Goal: Task Accomplishment & Management: Use online tool/utility

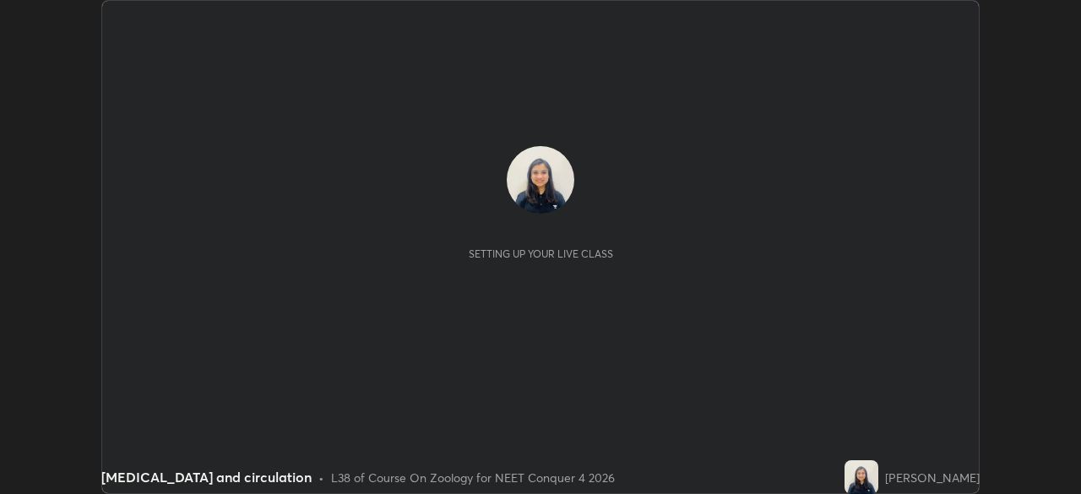
scroll to position [494, 1080]
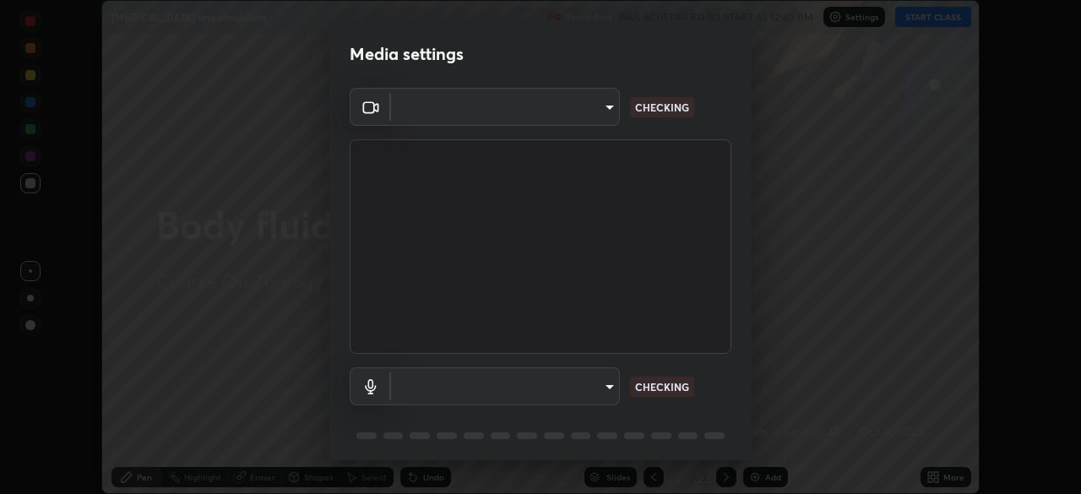
type input "094ffe3f61abc64f3ce73721aab664ef57d10a5fc7d187ad1ef3fa5fd4d2b427"
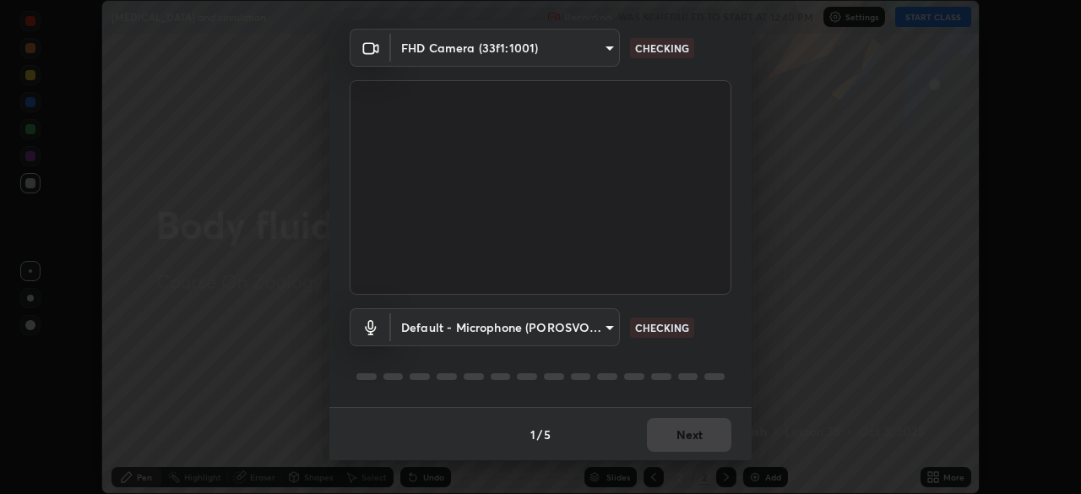
scroll to position [57, 0]
click at [599, 326] on body "Erase all [MEDICAL_DATA] and circulation Recording WAS SCHEDULED TO START AT 12…" at bounding box center [540, 247] width 1081 height 494
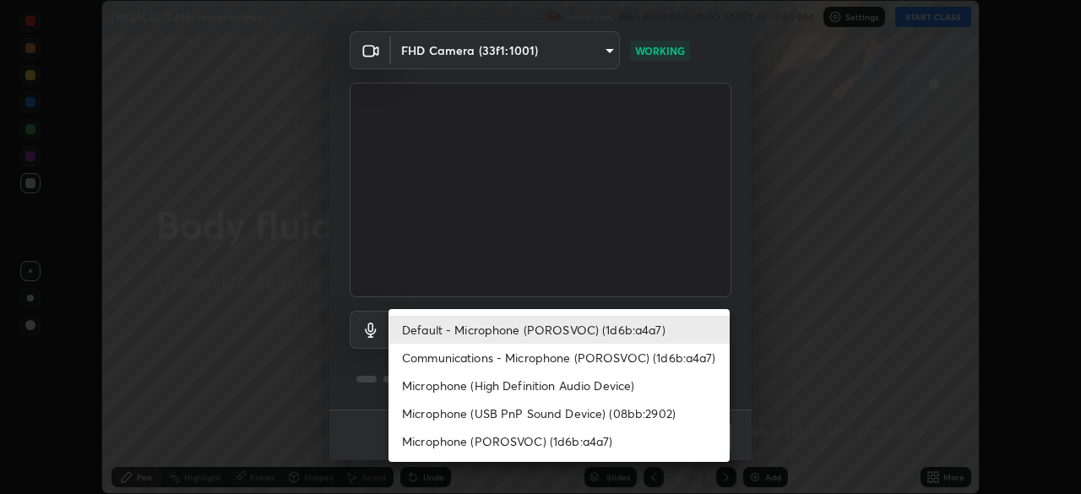
click at [575, 359] on li "Communications - Microphone (POROSVOC) (1d6b:a4a7)" at bounding box center [558, 358] width 341 height 28
type input "communications"
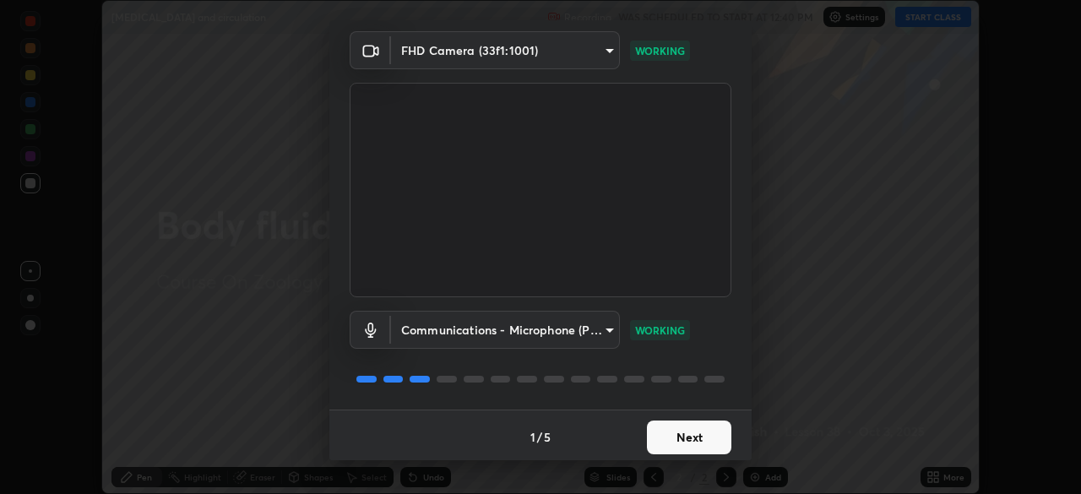
click at [663, 440] on button "Next" at bounding box center [689, 437] width 84 height 34
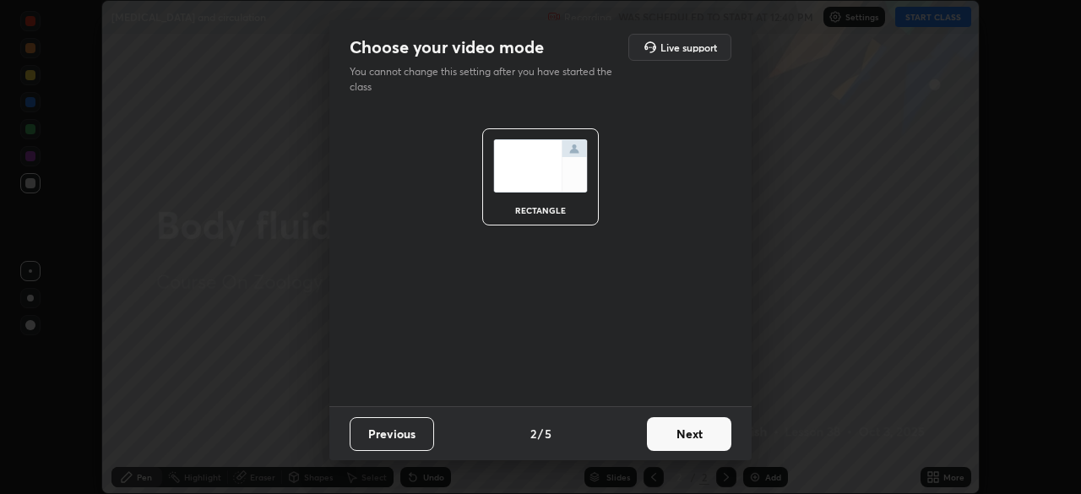
scroll to position [0, 0]
click at [671, 435] on button "Next" at bounding box center [689, 434] width 84 height 34
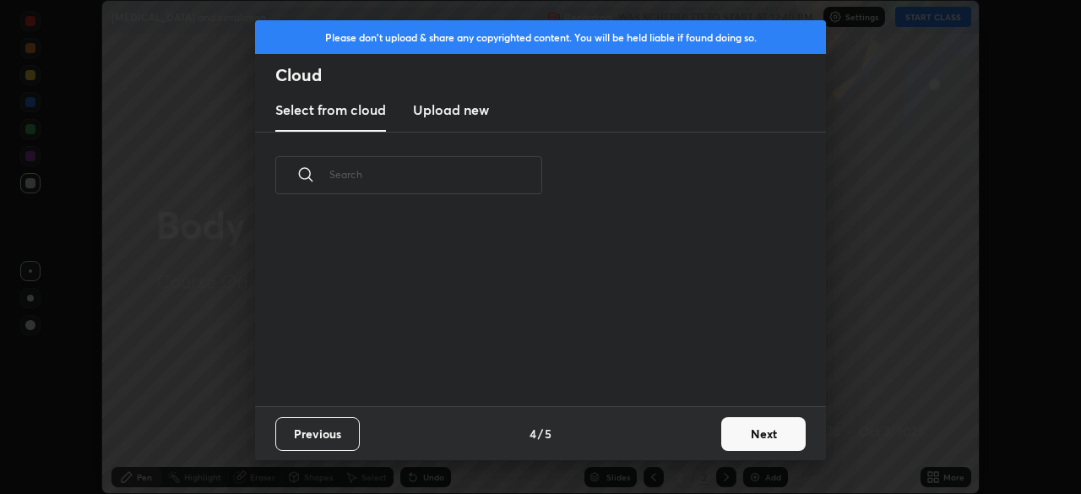
click at [675, 436] on div "Previous 4 / 5 Next" at bounding box center [540, 433] width 571 height 54
click at [763, 441] on button "Next" at bounding box center [763, 434] width 84 height 34
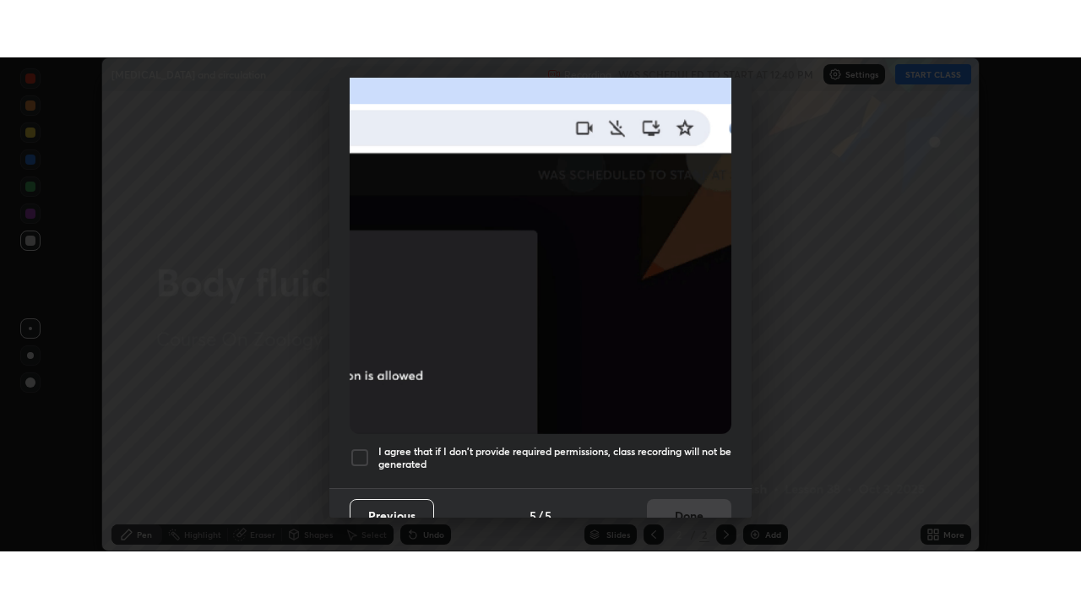
scroll to position [397, 0]
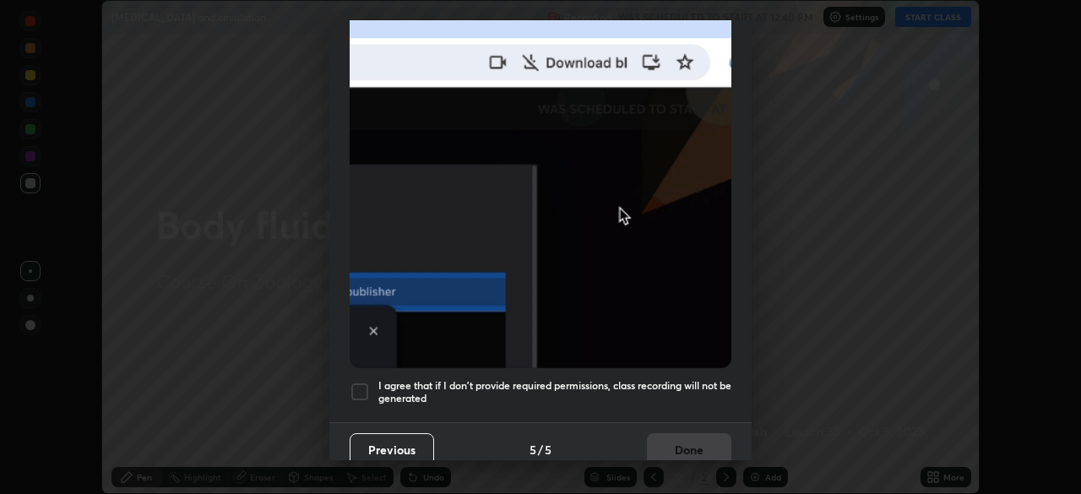
click at [552, 387] on h5 "I agree that if I don't provide required permissions, class recording will not …" at bounding box center [554, 392] width 353 height 26
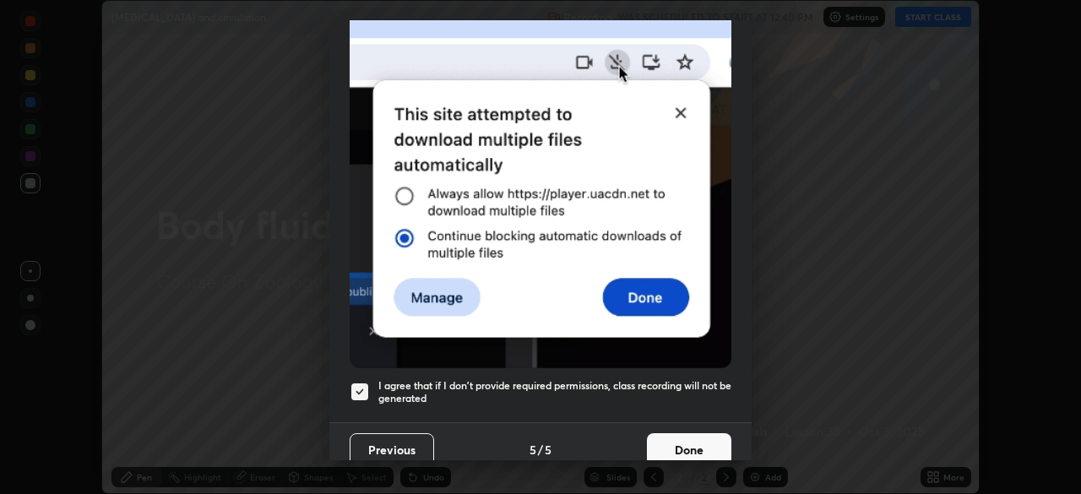
click at [651, 433] on button "Done" at bounding box center [689, 450] width 84 height 34
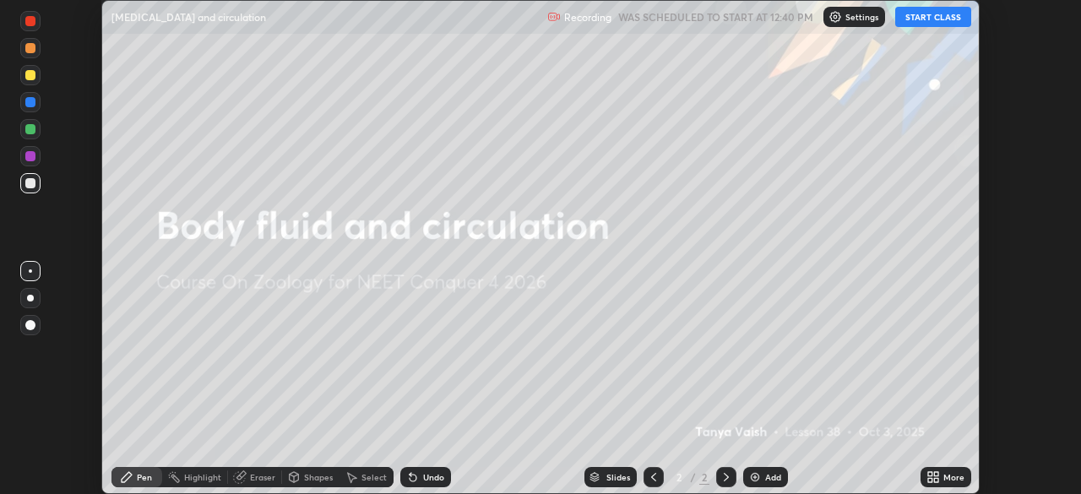
click at [945, 17] on button "START CLASS" at bounding box center [933, 17] width 76 height 20
click at [951, 480] on div "More" at bounding box center [953, 477] width 21 height 8
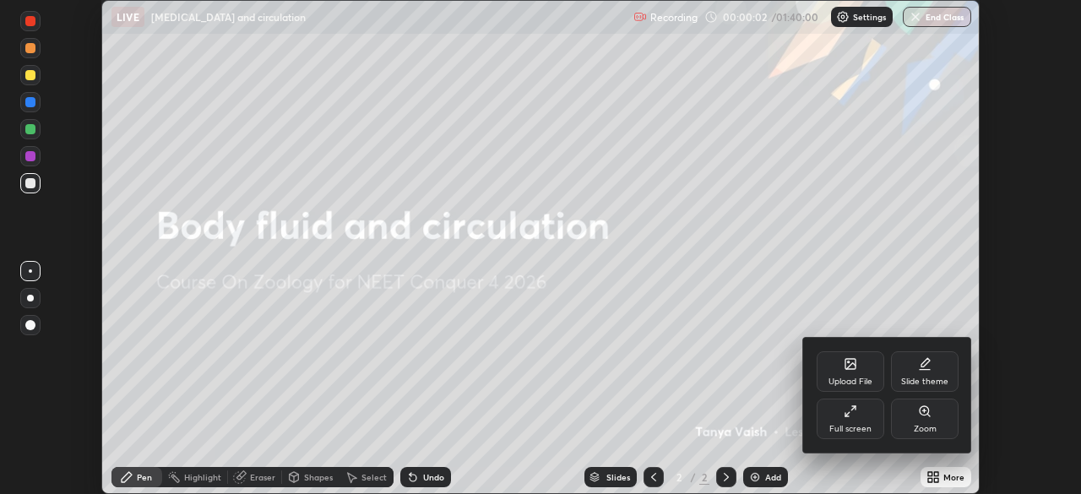
click at [859, 420] on div "Full screen" at bounding box center [850, 418] width 68 height 41
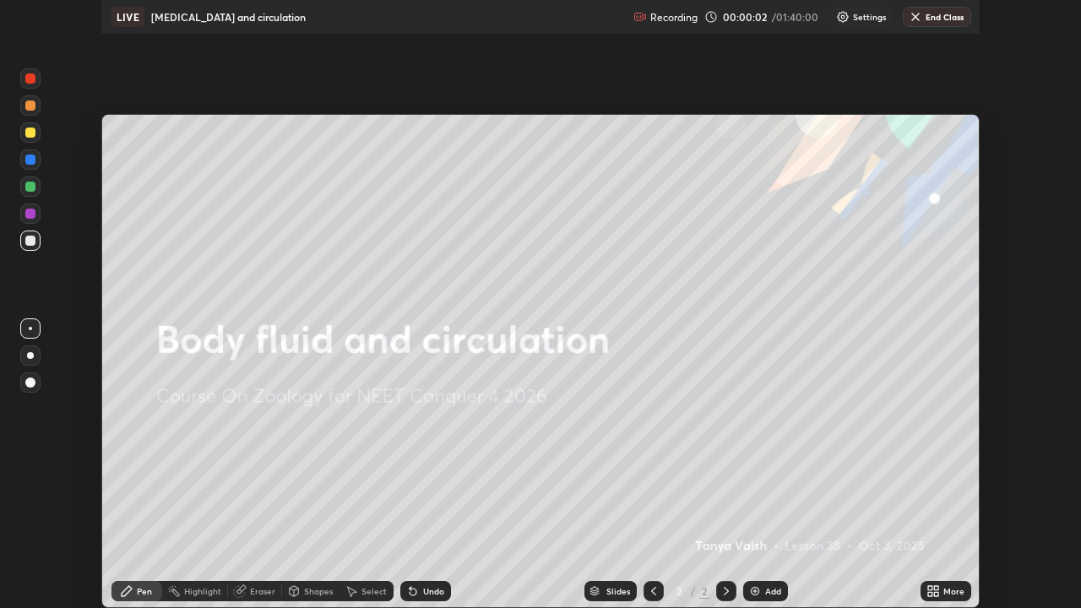
scroll to position [608, 1081]
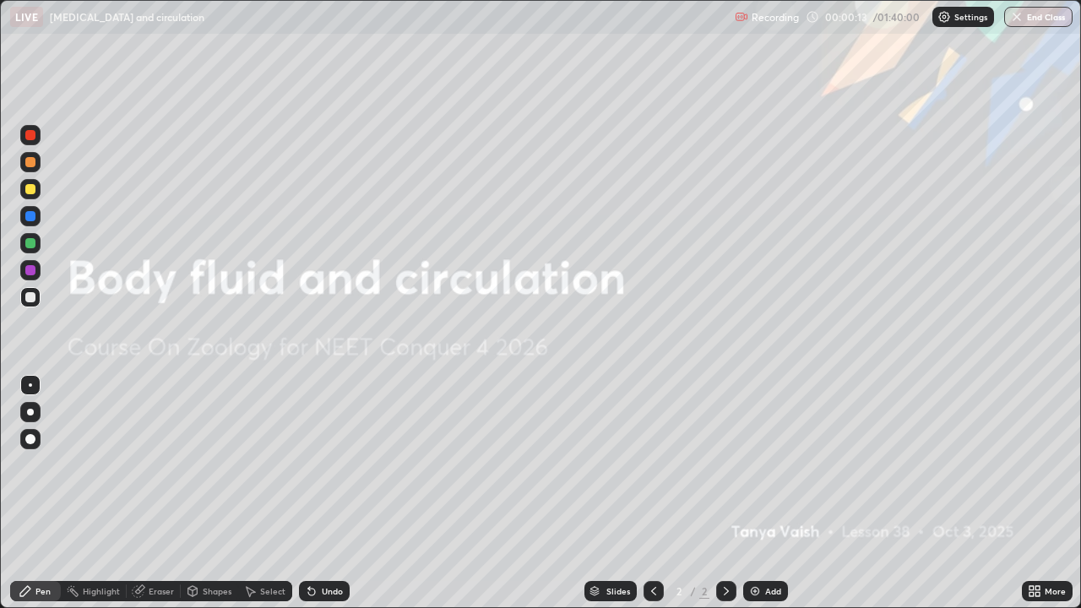
click at [36, 442] on div at bounding box center [30, 439] width 20 height 20
click at [35, 245] on div at bounding box center [30, 243] width 10 height 10
click at [768, 493] on div "Add" at bounding box center [773, 591] width 16 height 8
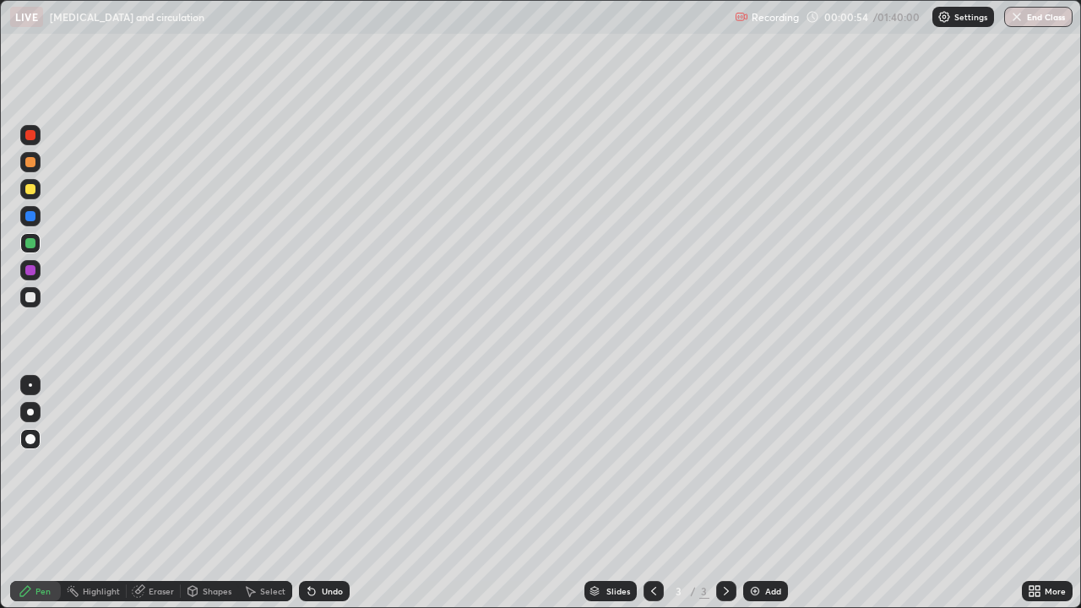
click at [36, 169] on div at bounding box center [30, 162] width 20 height 20
click at [337, 493] on div "Undo" at bounding box center [332, 591] width 21 height 8
click at [327, 493] on div "Undo" at bounding box center [332, 591] width 21 height 8
click at [34, 187] on div at bounding box center [30, 189] width 10 height 10
click at [38, 220] on div at bounding box center [30, 216] width 20 height 20
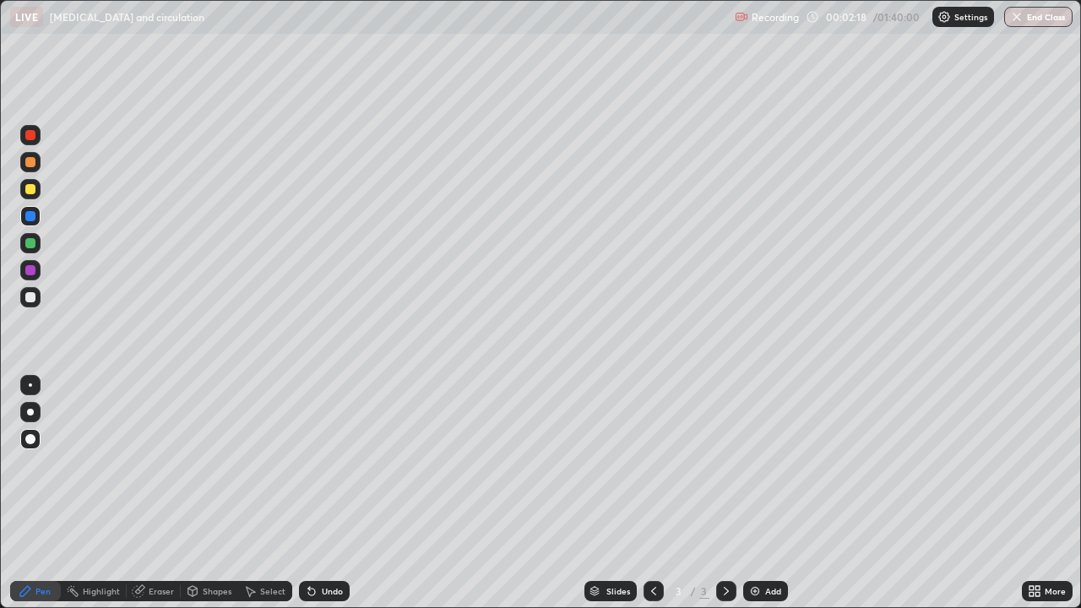
click at [338, 493] on div "Undo" at bounding box center [324, 591] width 51 height 20
click at [35, 298] on div at bounding box center [30, 297] width 10 height 10
click at [33, 192] on div at bounding box center [30, 189] width 10 height 10
click at [30, 163] on div at bounding box center [30, 162] width 10 height 10
click at [39, 246] on div at bounding box center [30, 243] width 20 height 20
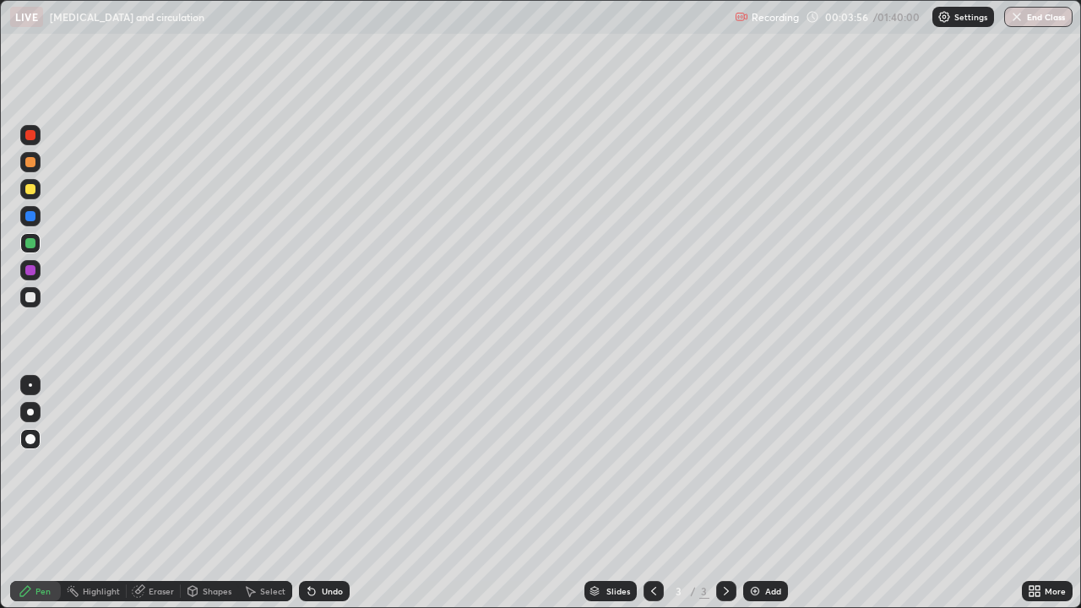
click at [341, 493] on div "Undo" at bounding box center [324, 591] width 51 height 20
click at [772, 493] on div "Add" at bounding box center [773, 591] width 16 height 8
click at [659, 493] on div at bounding box center [653, 591] width 20 height 20
click at [767, 493] on div "Add" at bounding box center [773, 591] width 16 height 8
click at [37, 158] on div at bounding box center [30, 162] width 20 height 20
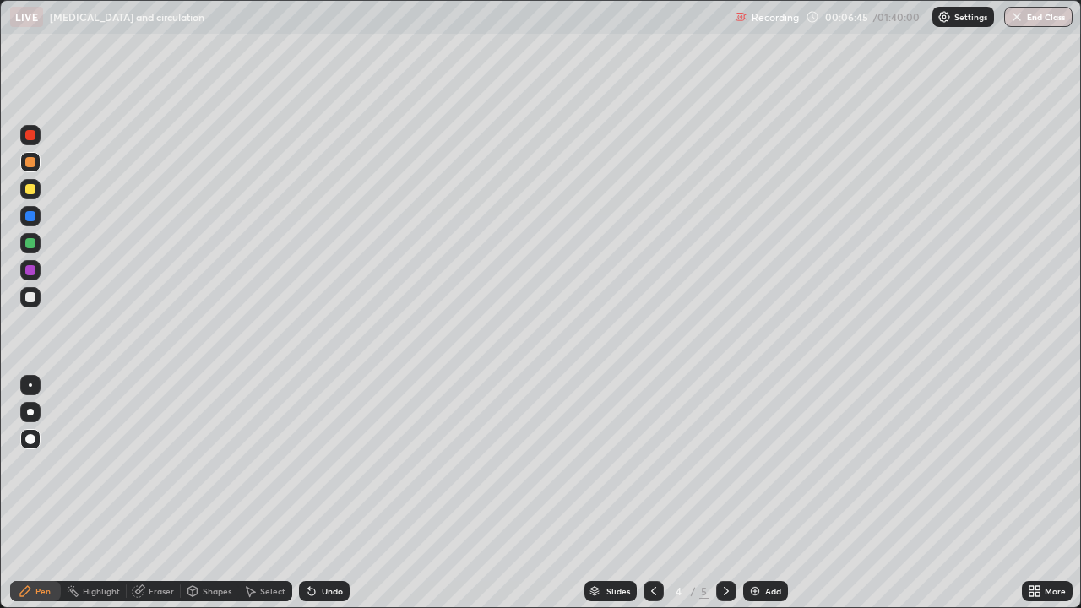
click at [39, 186] on div at bounding box center [30, 189] width 20 height 20
click at [31, 163] on div at bounding box center [30, 162] width 10 height 10
click at [32, 195] on div at bounding box center [30, 189] width 20 height 20
click at [31, 243] on div at bounding box center [30, 243] width 10 height 10
click at [30, 266] on div at bounding box center [30, 270] width 10 height 10
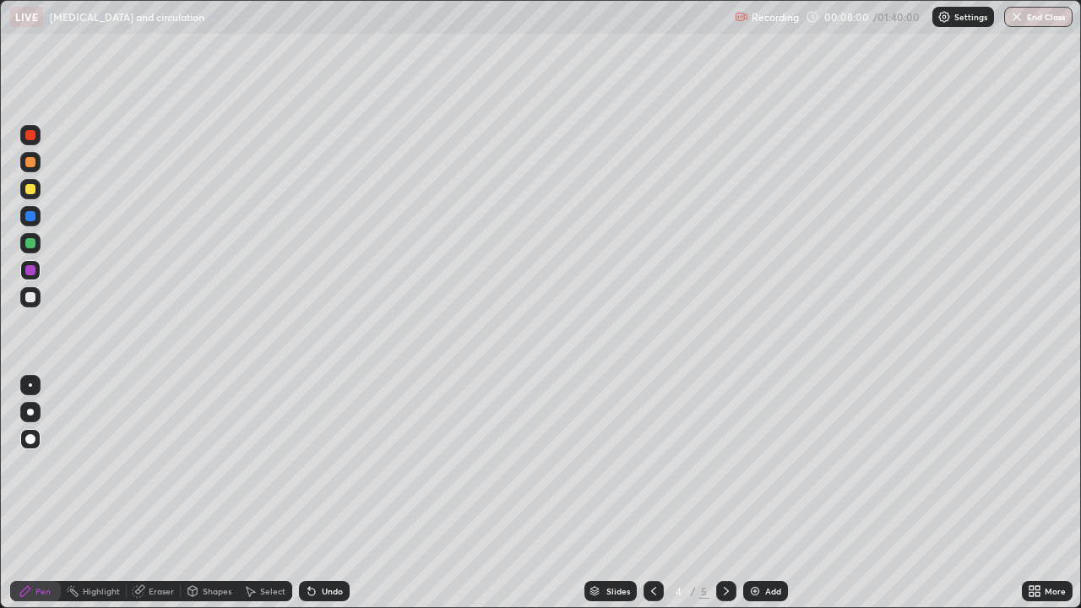
click at [333, 493] on div "Undo" at bounding box center [332, 591] width 21 height 8
click at [31, 247] on div at bounding box center [30, 243] width 10 height 10
click at [30, 268] on div at bounding box center [30, 270] width 10 height 10
click at [29, 192] on div at bounding box center [30, 189] width 10 height 10
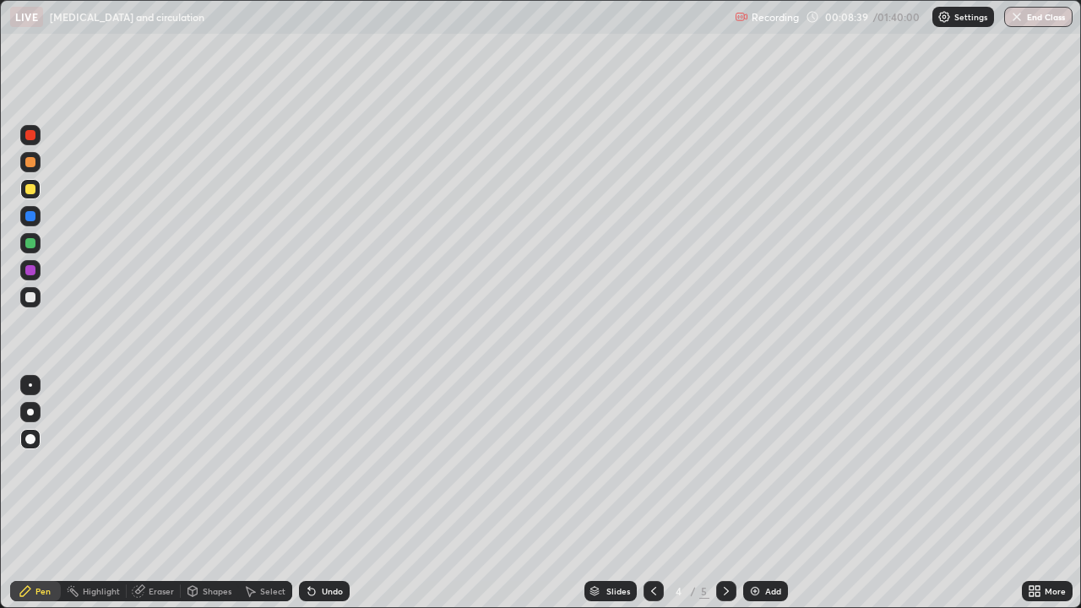
click at [35, 299] on div at bounding box center [30, 297] width 10 height 10
click at [326, 493] on div "Undo" at bounding box center [332, 591] width 21 height 8
click at [325, 493] on div "Undo" at bounding box center [324, 591] width 51 height 20
click at [32, 247] on div at bounding box center [30, 243] width 10 height 10
click at [35, 273] on div at bounding box center [30, 270] width 10 height 10
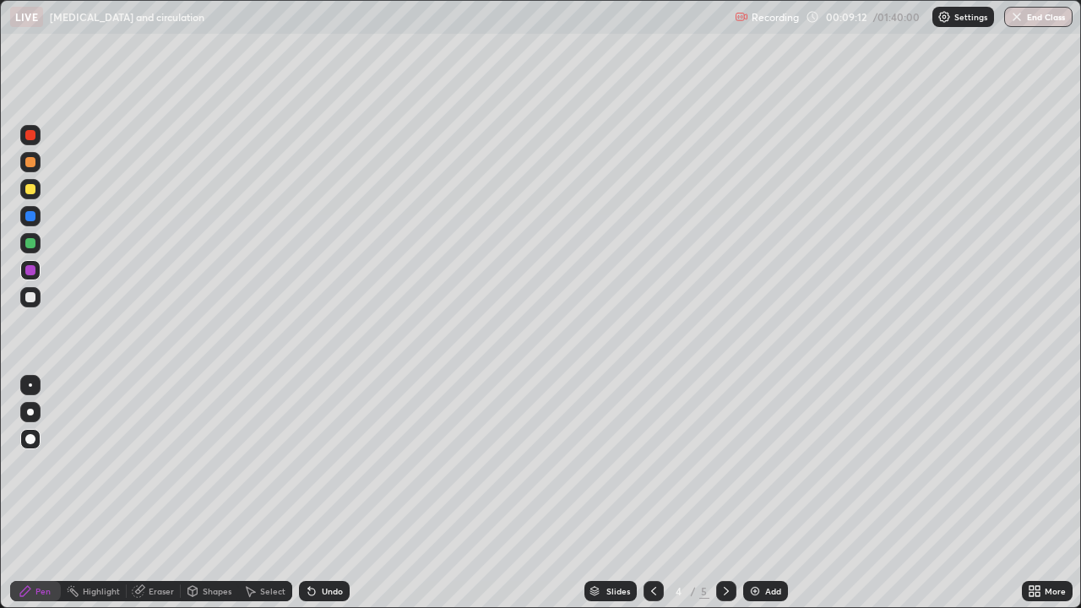
click at [332, 493] on div "Undo" at bounding box center [332, 591] width 21 height 8
click at [332, 493] on div "Undo" at bounding box center [324, 591] width 51 height 20
click at [334, 493] on div "Undo" at bounding box center [324, 591] width 51 height 20
click at [337, 493] on div "Undo" at bounding box center [332, 591] width 21 height 8
click at [32, 217] on div at bounding box center [30, 216] width 10 height 10
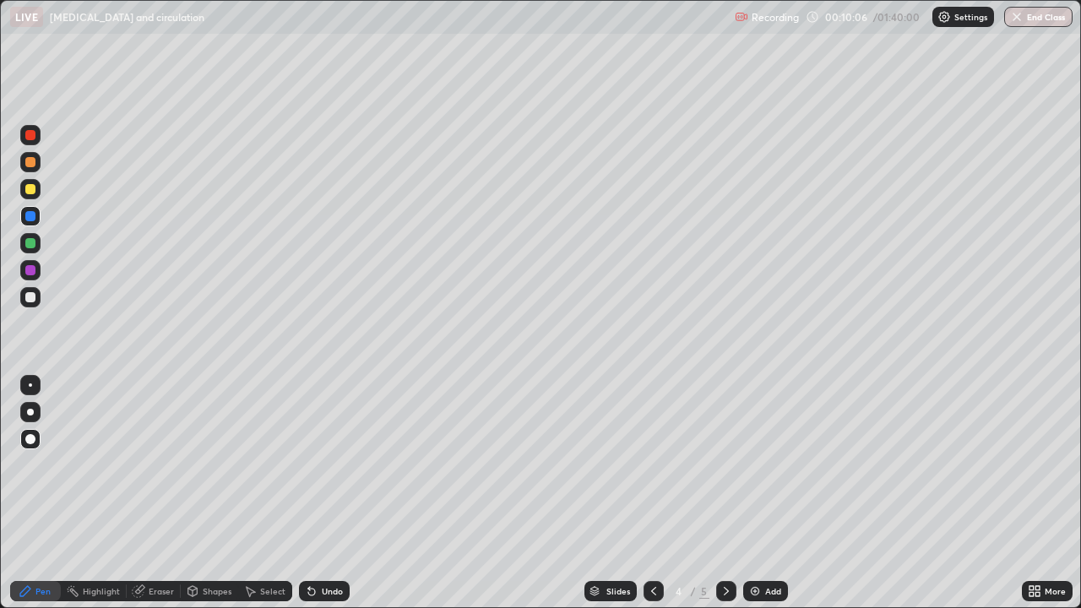
click at [32, 296] on div at bounding box center [30, 297] width 10 height 10
click at [32, 215] on div at bounding box center [30, 216] width 10 height 10
click at [324, 493] on div "Undo" at bounding box center [332, 591] width 21 height 8
click at [328, 493] on div "Undo" at bounding box center [332, 591] width 21 height 8
click at [329, 493] on div "Undo" at bounding box center [332, 591] width 21 height 8
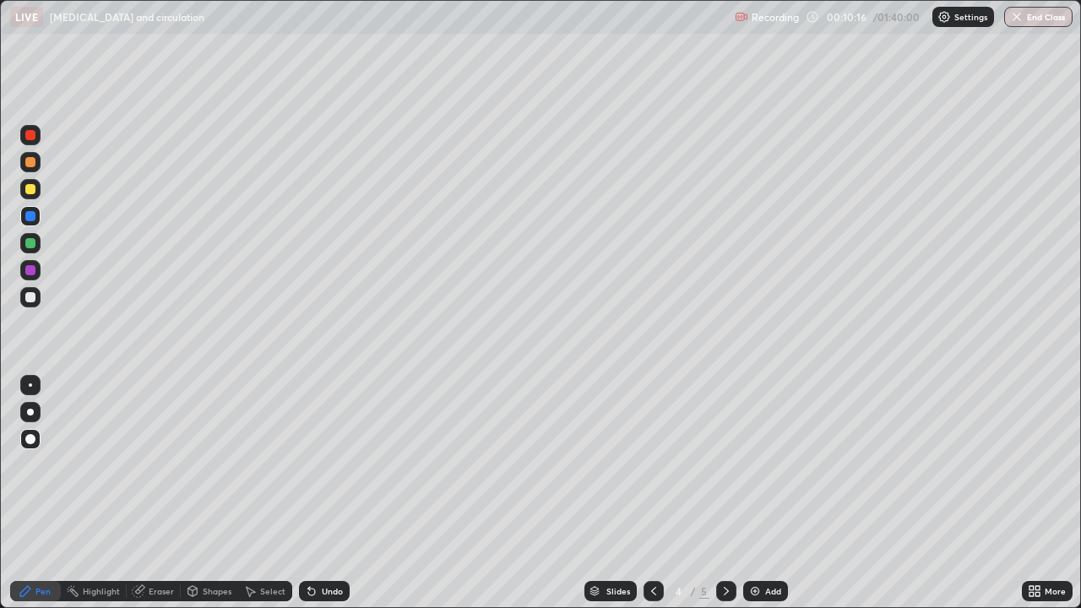
click at [334, 493] on div "Undo" at bounding box center [332, 591] width 21 height 8
click at [336, 493] on div "Undo" at bounding box center [324, 591] width 51 height 20
click at [338, 493] on div "Undo" at bounding box center [324, 591] width 51 height 20
click at [318, 493] on div "Undo" at bounding box center [324, 591] width 51 height 20
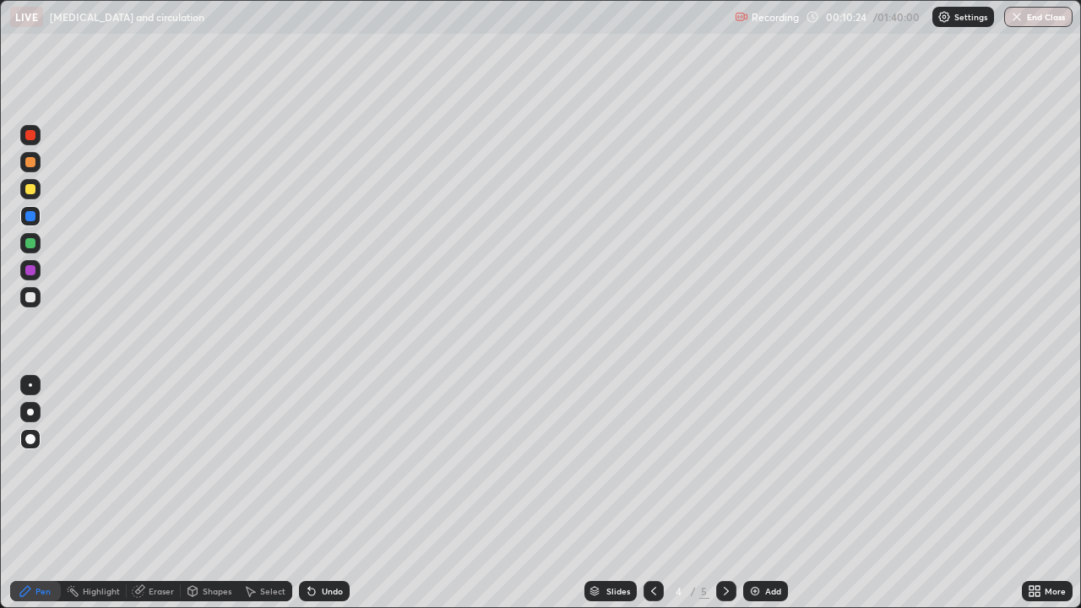
click at [31, 189] on div at bounding box center [30, 189] width 10 height 10
click at [329, 493] on div "Undo" at bounding box center [324, 591] width 51 height 20
click at [327, 493] on div "Undo" at bounding box center [332, 591] width 21 height 8
click at [325, 493] on div "Undo" at bounding box center [332, 591] width 21 height 8
click at [322, 493] on div "Undo" at bounding box center [332, 591] width 21 height 8
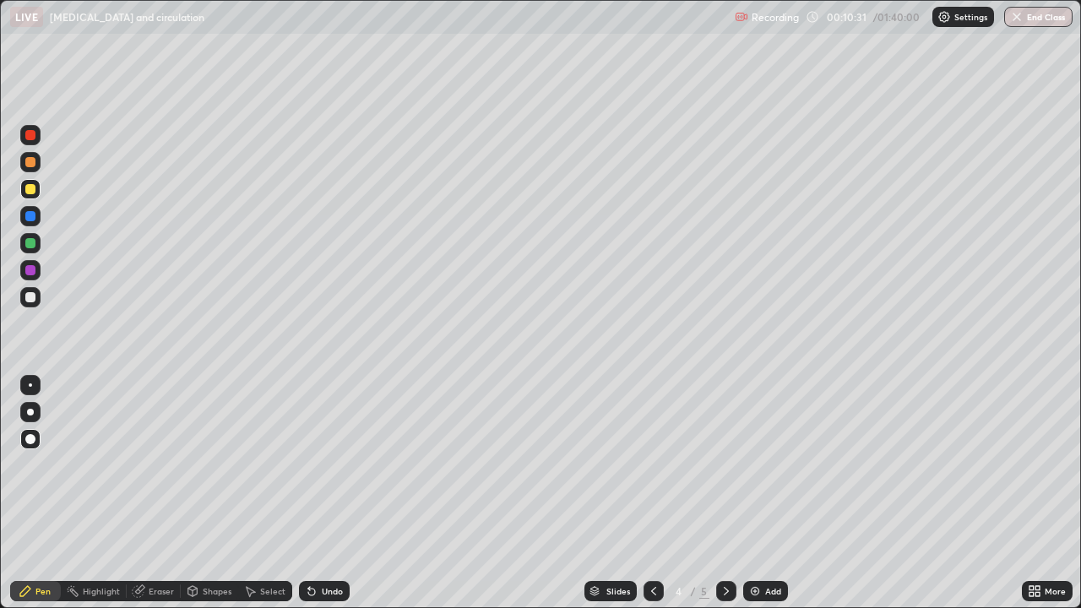
click at [322, 493] on div "Undo" at bounding box center [332, 591] width 21 height 8
click at [318, 493] on div "Undo" at bounding box center [324, 591] width 51 height 20
click at [312, 493] on icon at bounding box center [312, 591] width 14 height 14
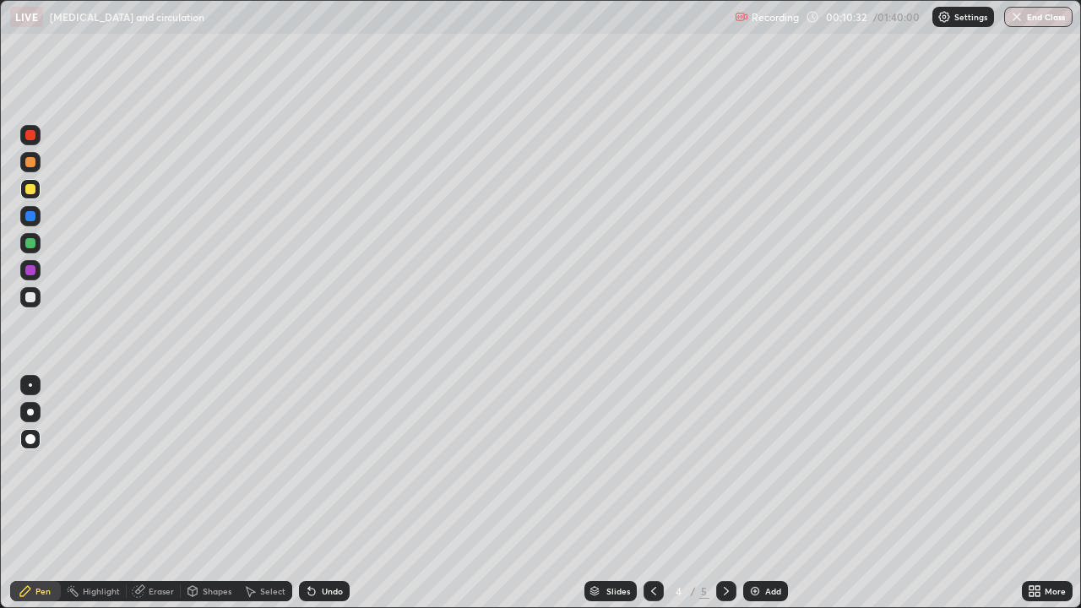
click at [317, 493] on div "Undo" at bounding box center [324, 591] width 51 height 20
click at [308, 493] on icon at bounding box center [309, 588] width 2 height 2
click at [318, 493] on div "Undo" at bounding box center [324, 591] width 51 height 20
click at [325, 493] on div "Undo" at bounding box center [332, 591] width 21 height 8
click at [31, 297] on div at bounding box center [30, 297] width 10 height 10
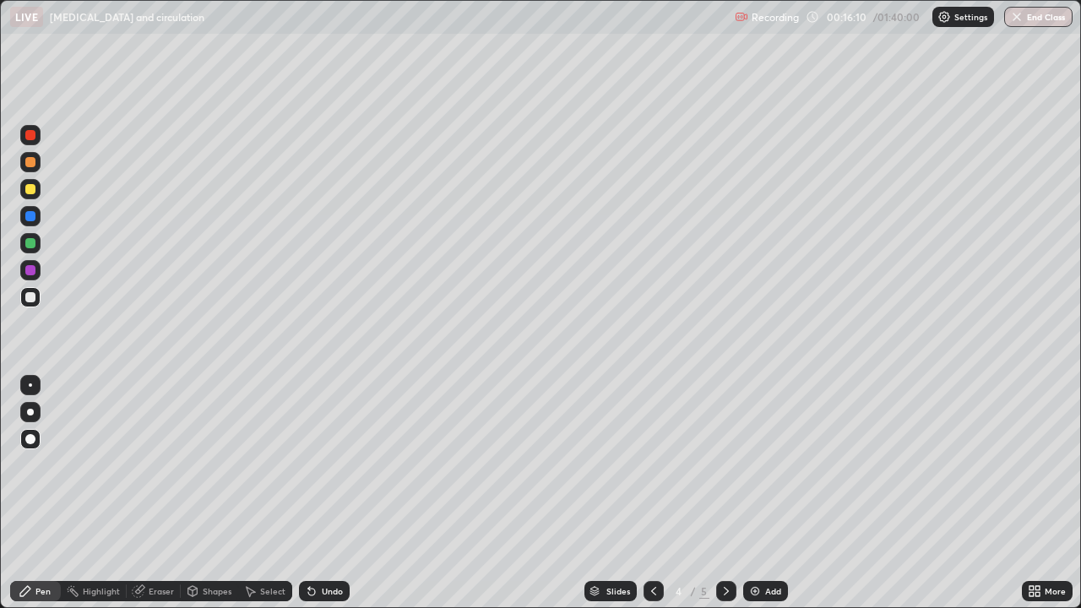
click at [772, 493] on div "Add" at bounding box center [773, 591] width 16 height 8
click at [31, 160] on div at bounding box center [30, 162] width 10 height 10
click at [28, 295] on div at bounding box center [30, 297] width 10 height 10
click at [322, 493] on div "Undo" at bounding box center [332, 591] width 21 height 8
click at [327, 493] on div "Undo" at bounding box center [332, 591] width 21 height 8
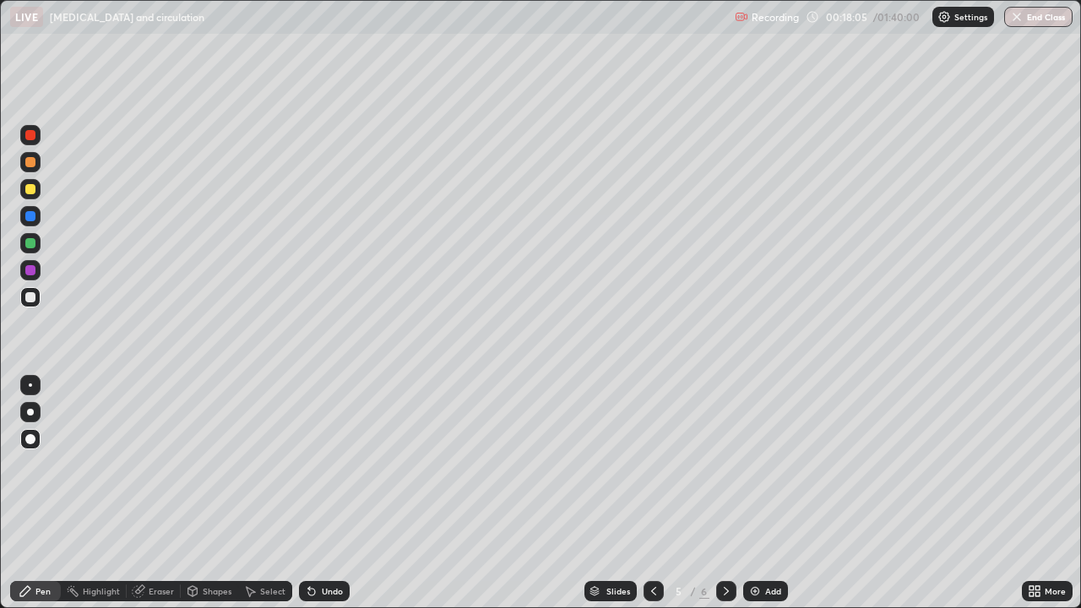
click at [35, 245] on div at bounding box center [30, 243] width 10 height 10
click at [723, 493] on icon at bounding box center [726, 591] width 14 height 14
click at [31, 162] on div at bounding box center [30, 162] width 10 height 10
click at [30, 295] on div at bounding box center [30, 297] width 10 height 10
click at [34, 143] on div at bounding box center [30, 135] width 20 height 20
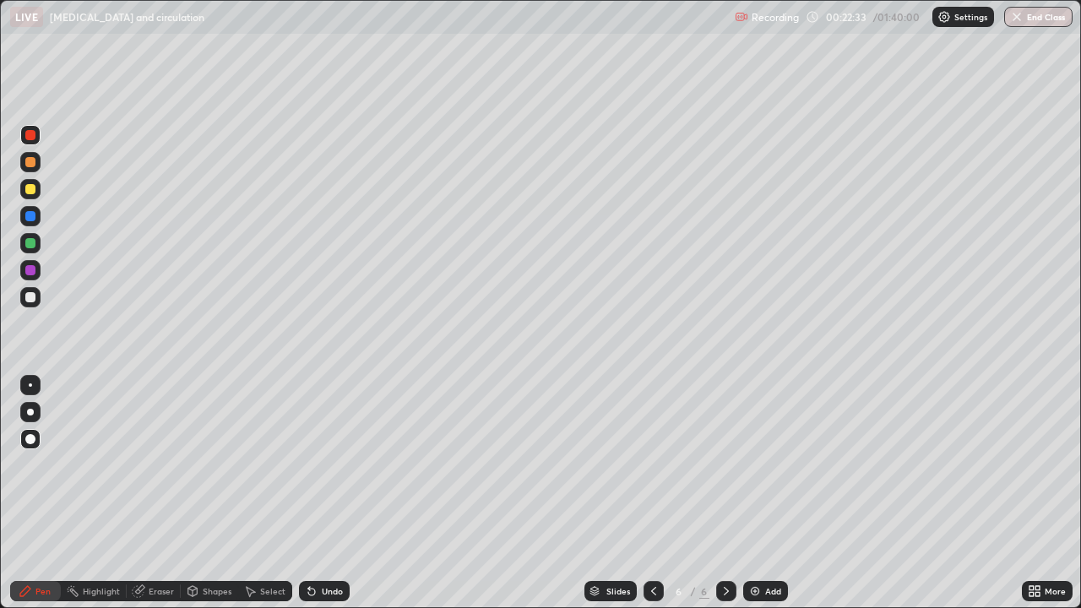
click at [768, 493] on div "Add" at bounding box center [773, 591] width 16 height 8
click at [32, 162] on div at bounding box center [30, 162] width 10 height 10
click at [37, 243] on div at bounding box center [30, 243] width 20 height 20
click at [31, 191] on div at bounding box center [30, 189] width 10 height 10
click at [33, 164] on div at bounding box center [30, 162] width 10 height 10
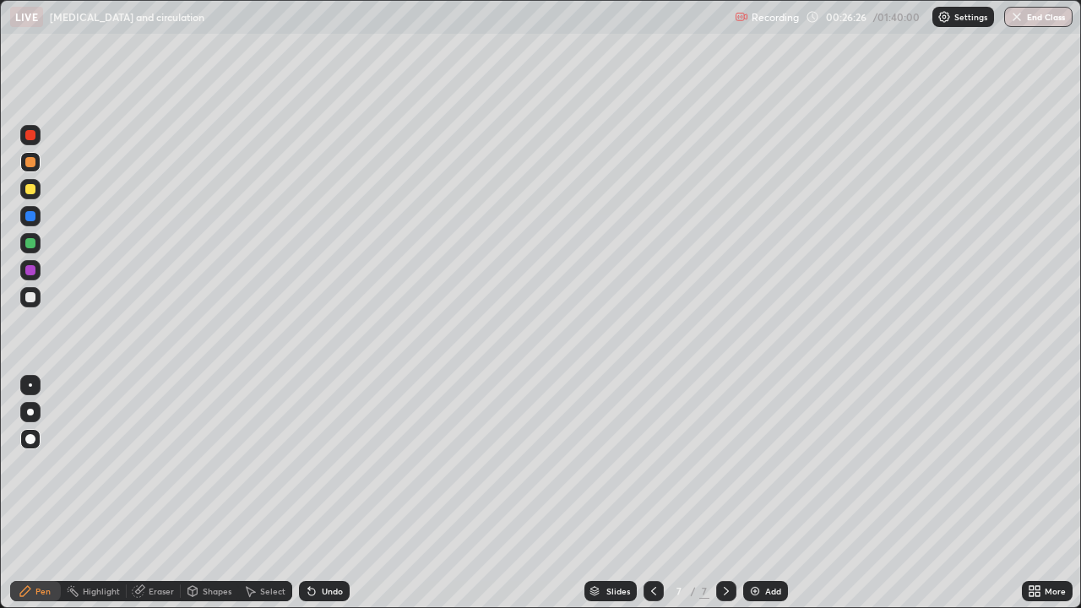
click at [32, 242] on div at bounding box center [30, 243] width 10 height 10
click at [36, 190] on div at bounding box center [30, 189] width 20 height 20
click at [35, 244] on div at bounding box center [30, 243] width 10 height 10
click at [29, 168] on div at bounding box center [30, 162] width 20 height 20
click at [30, 219] on div at bounding box center [30, 216] width 10 height 10
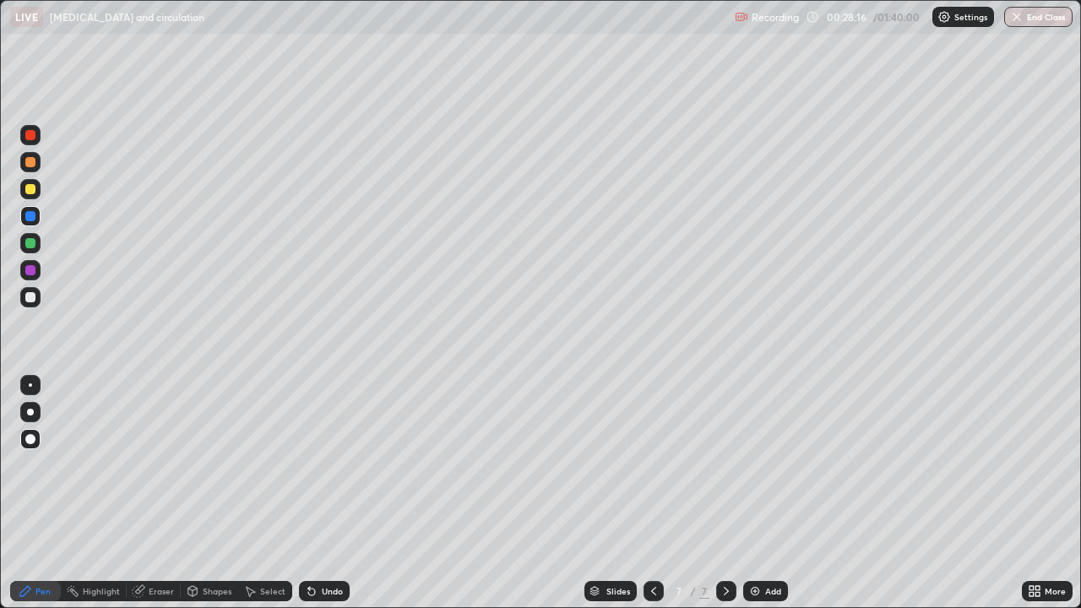
click at [32, 189] on div at bounding box center [30, 189] width 10 height 10
click at [38, 298] on div at bounding box center [30, 297] width 20 height 20
click at [35, 169] on div at bounding box center [30, 162] width 20 height 20
click at [40, 195] on div at bounding box center [30, 189] width 20 height 20
click at [32, 214] on div at bounding box center [30, 216] width 10 height 10
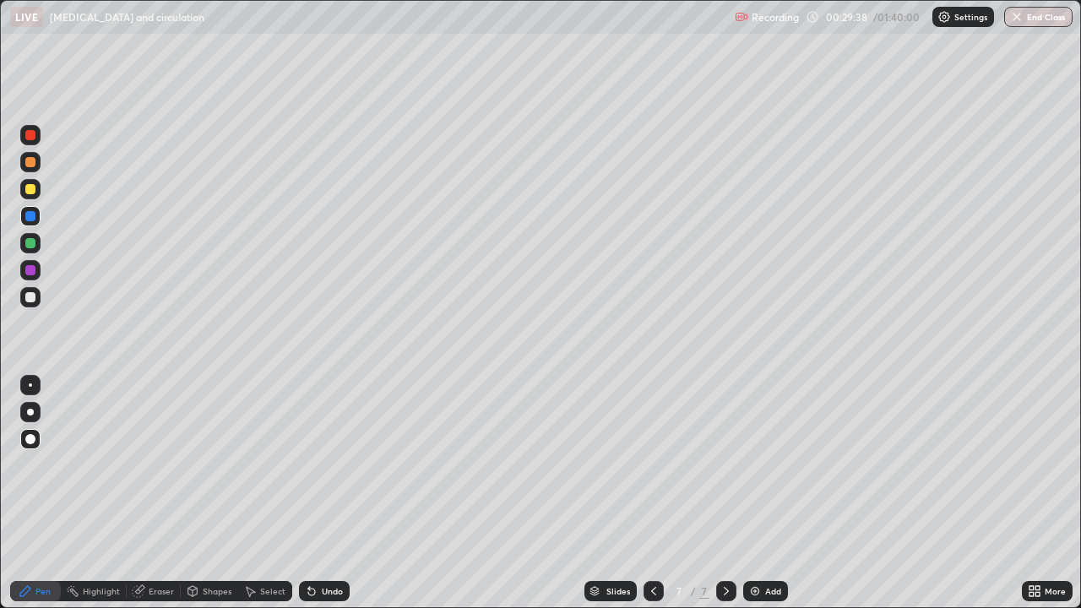
click at [37, 164] on div at bounding box center [30, 162] width 20 height 20
click at [39, 192] on div at bounding box center [30, 189] width 20 height 20
click at [33, 300] on div at bounding box center [30, 297] width 10 height 10
click at [35, 192] on div at bounding box center [30, 189] width 10 height 10
click at [340, 493] on div "Undo" at bounding box center [324, 591] width 51 height 20
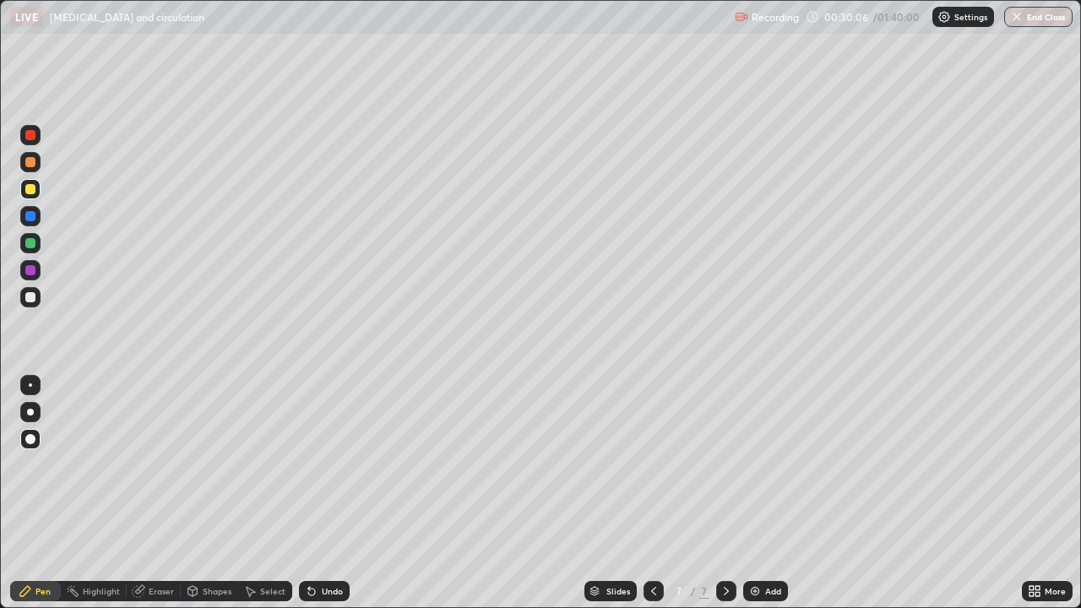
click at [345, 493] on div "Undo" at bounding box center [324, 591] width 51 height 20
click at [37, 162] on div at bounding box center [30, 162] width 20 height 20
click at [31, 189] on div at bounding box center [30, 189] width 10 height 10
click at [35, 245] on div at bounding box center [30, 243] width 10 height 10
click at [762, 493] on div "Add" at bounding box center [765, 591] width 45 height 20
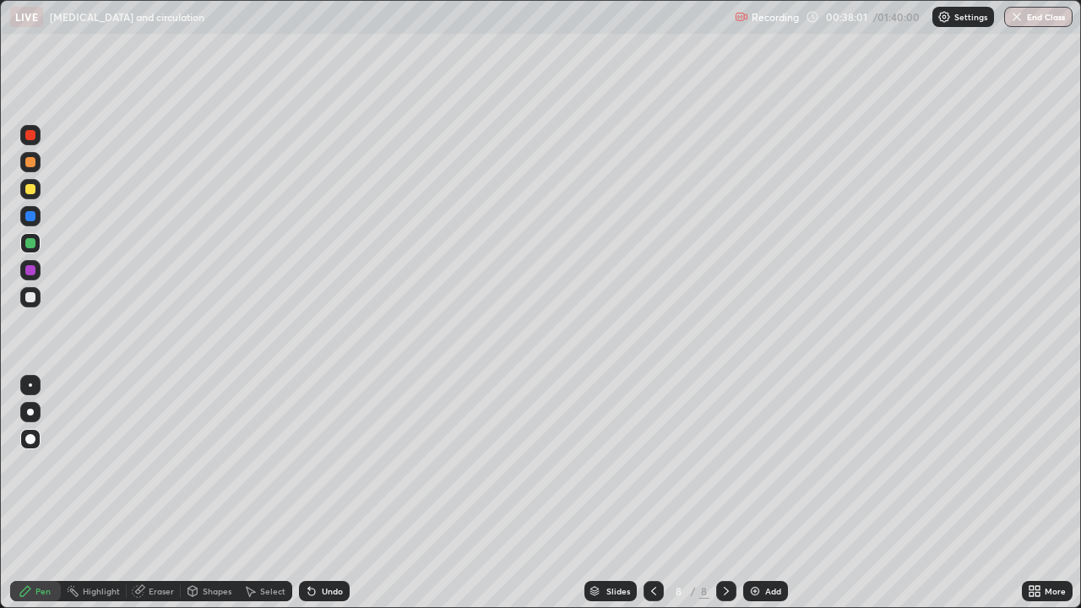
click at [39, 166] on div at bounding box center [30, 162] width 20 height 20
click at [322, 493] on div "Undo" at bounding box center [332, 591] width 21 height 8
click at [31, 192] on div at bounding box center [30, 189] width 10 height 10
click at [37, 217] on div at bounding box center [30, 216] width 20 height 20
click at [344, 493] on div "Undo" at bounding box center [324, 591] width 51 height 20
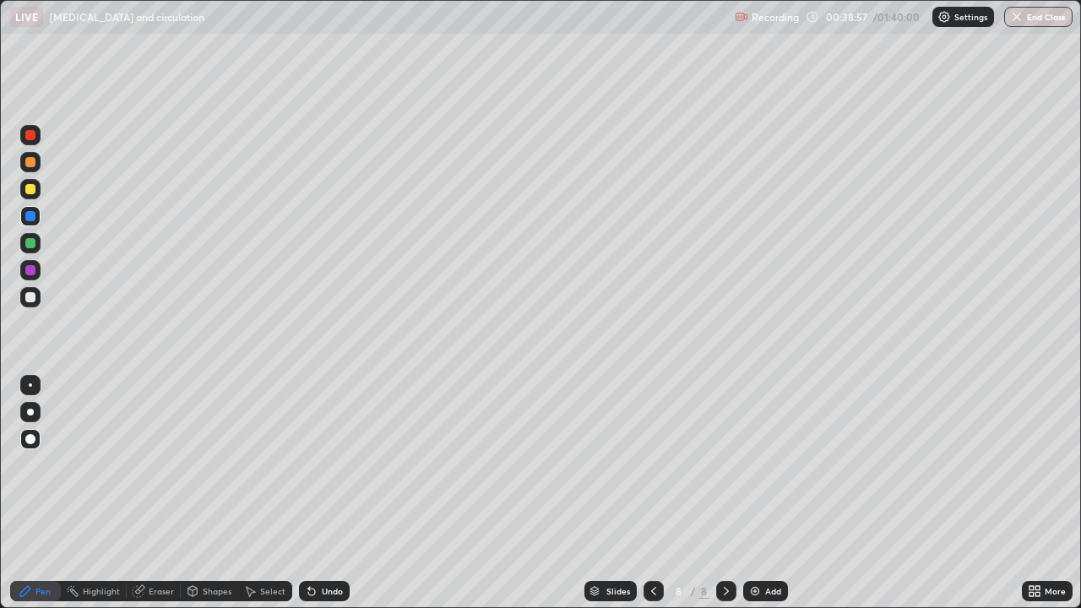
click at [342, 493] on div "Undo" at bounding box center [324, 591] width 51 height 20
click at [345, 493] on div "Undo" at bounding box center [324, 591] width 51 height 20
click at [37, 245] on div at bounding box center [30, 243] width 20 height 20
click at [322, 493] on div "Undo" at bounding box center [332, 591] width 21 height 8
click at [34, 297] on div at bounding box center [30, 297] width 10 height 10
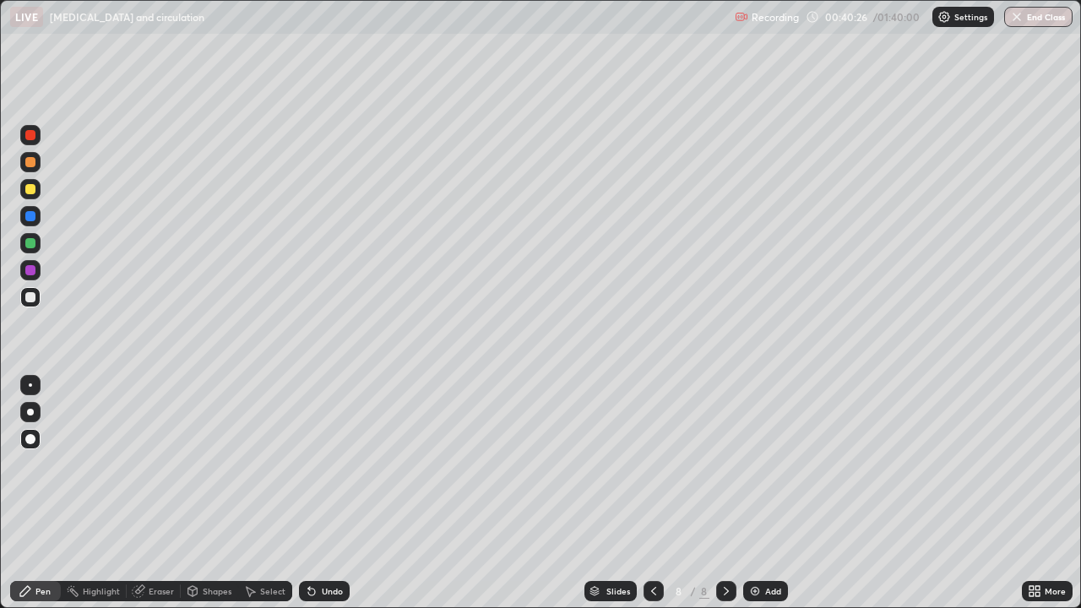
click at [332, 493] on div "Undo" at bounding box center [324, 591] width 51 height 20
click at [336, 493] on div "Undo" at bounding box center [332, 591] width 21 height 8
click at [35, 246] on div at bounding box center [30, 243] width 10 height 10
click at [39, 295] on div at bounding box center [30, 297] width 20 height 20
click at [328, 493] on div "Undo" at bounding box center [332, 591] width 21 height 8
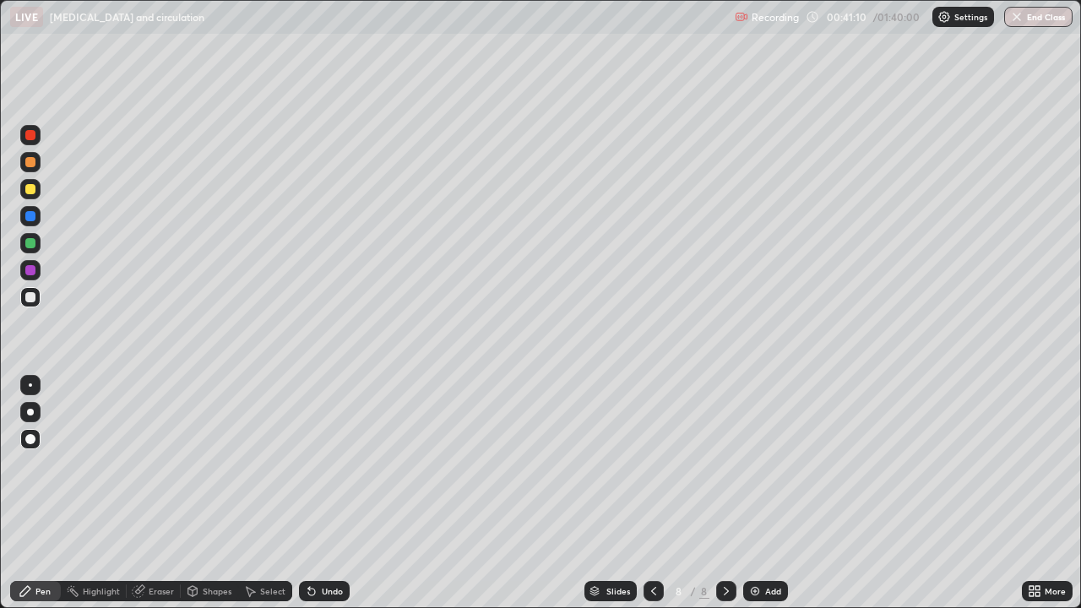
click at [33, 247] on div at bounding box center [30, 243] width 10 height 10
click at [32, 300] on div at bounding box center [30, 297] width 10 height 10
click at [32, 216] on div at bounding box center [30, 216] width 10 height 10
click at [309, 493] on icon at bounding box center [311, 591] width 7 height 7
click at [32, 304] on div at bounding box center [30, 297] width 20 height 20
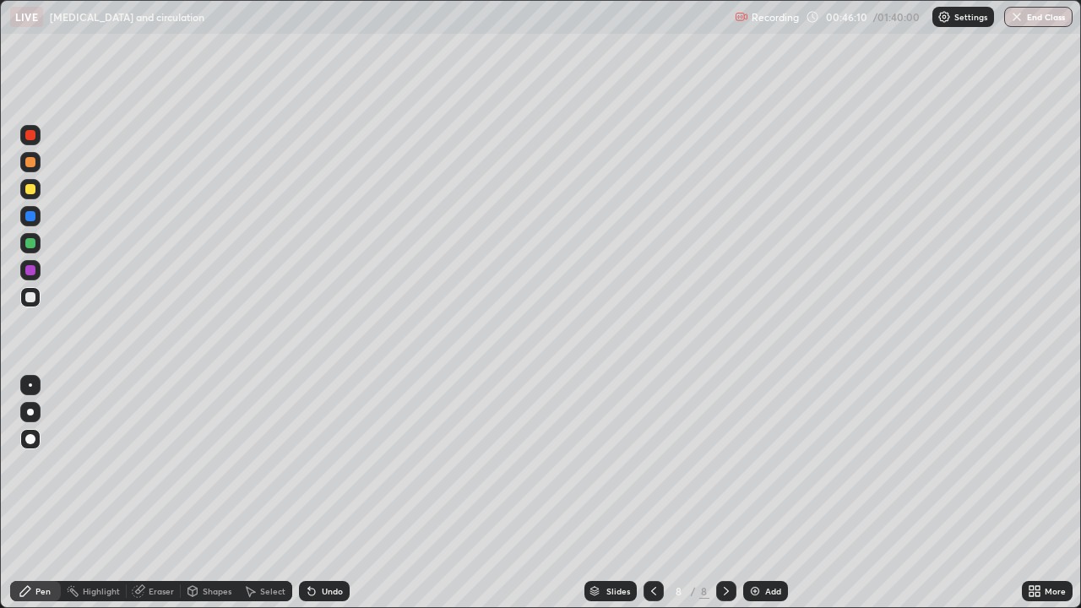
click at [765, 493] on div "Add" at bounding box center [773, 591] width 16 height 8
click at [35, 171] on div at bounding box center [30, 162] width 20 height 20
click at [35, 297] on div at bounding box center [30, 297] width 10 height 10
click at [33, 160] on div at bounding box center [30, 162] width 10 height 10
click at [34, 193] on div at bounding box center [30, 189] width 20 height 20
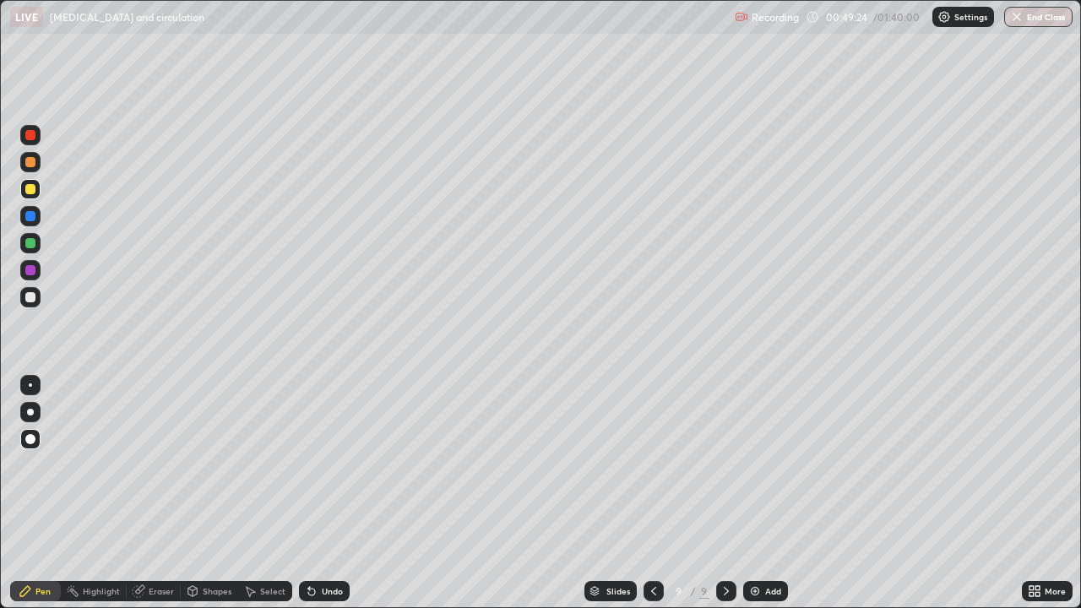
click at [30, 243] on div at bounding box center [30, 243] width 10 height 10
click at [772, 493] on div "Add" at bounding box center [773, 591] width 16 height 8
click at [33, 163] on div at bounding box center [30, 162] width 10 height 10
click at [318, 493] on div "Undo" at bounding box center [324, 591] width 51 height 20
click at [322, 493] on div "Undo" at bounding box center [332, 591] width 21 height 8
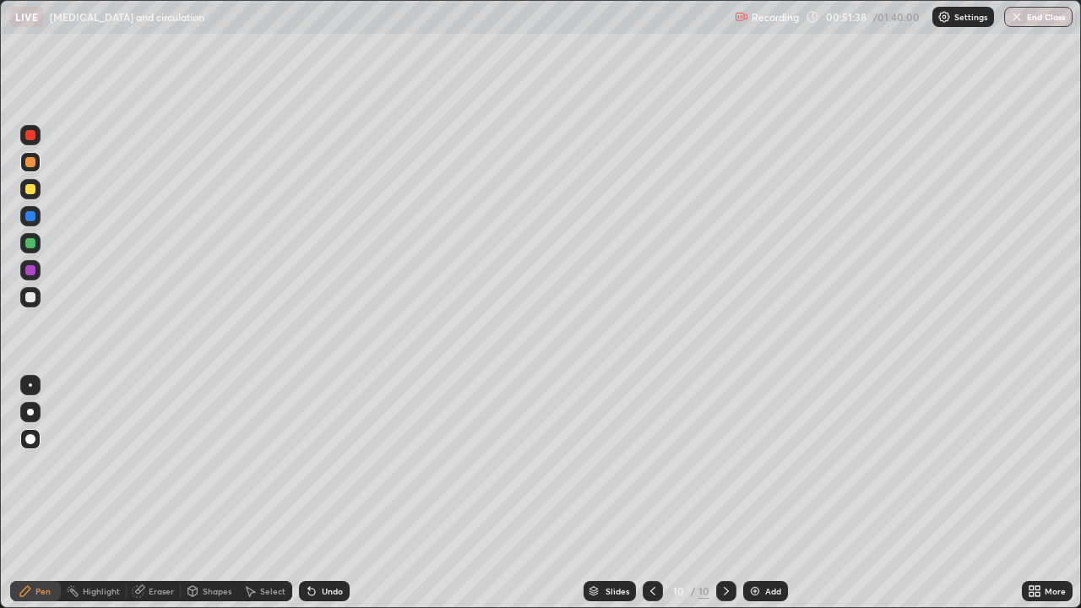
click at [322, 493] on div "Undo" at bounding box center [332, 591] width 21 height 8
click at [318, 493] on div "Undo" at bounding box center [324, 591] width 51 height 20
click at [322, 493] on div "Undo" at bounding box center [324, 591] width 51 height 20
click at [31, 187] on div at bounding box center [30, 189] width 10 height 10
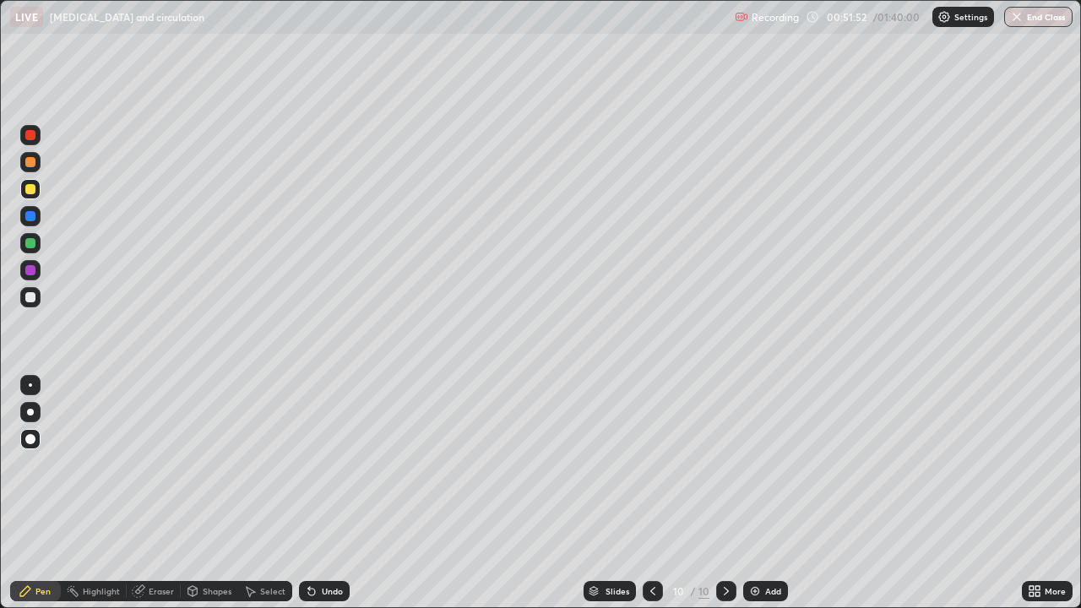
click at [338, 493] on div "Undo" at bounding box center [332, 591] width 21 height 8
click at [33, 161] on div at bounding box center [30, 162] width 10 height 10
click at [37, 245] on div at bounding box center [30, 243] width 20 height 20
click at [33, 190] on div at bounding box center [30, 189] width 10 height 10
click at [36, 244] on div at bounding box center [30, 243] width 20 height 20
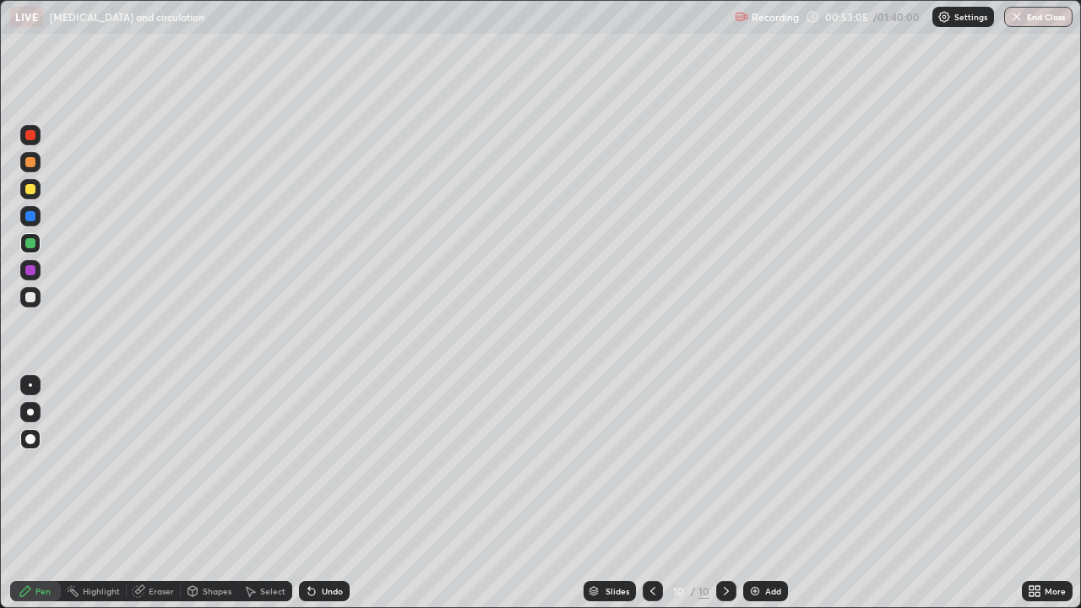
click at [30, 190] on div at bounding box center [30, 189] width 10 height 10
click at [317, 493] on div "Undo" at bounding box center [324, 591] width 51 height 20
click at [332, 493] on div "Undo" at bounding box center [324, 591] width 51 height 20
click at [30, 215] on div at bounding box center [30, 216] width 10 height 10
click at [344, 493] on div "Undo" at bounding box center [324, 591] width 51 height 20
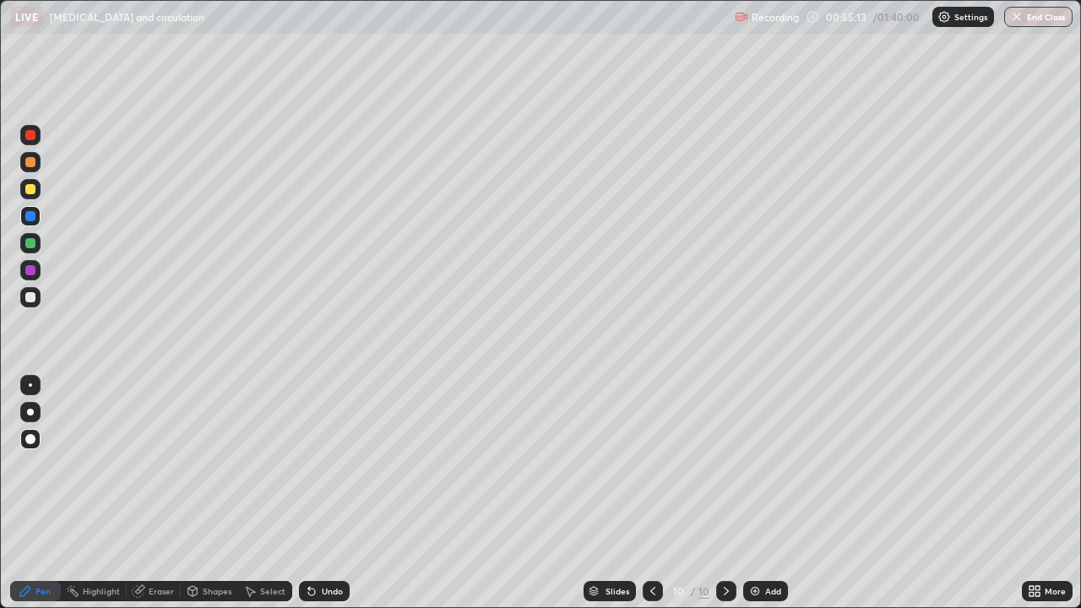
click at [38, 299] on div at bounding box center [30, 297] width 20 height 20
click at [34, 215] on div at bounding box center [30, 216] width 10 height 10
click at [31, 297] on div at bounding box center [30, 297] width 10 height 10
click at [33, 241] on div at bounding box center [30, 243] width 10 height 10
click at [35, 196] on div at bounding box center [30, 189] width 20 height 20
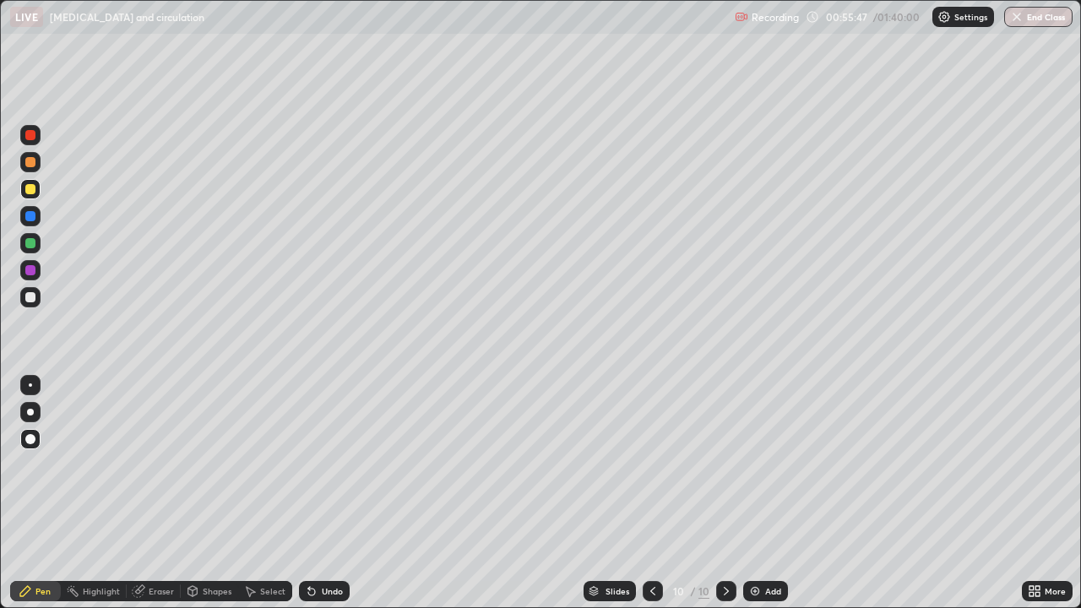
click at [31, 216] on div at bounding box center [30, 216] width 10 height 10
click at [31, 162] on div at bounding box center [30, 162] width 10 height 10
click at [39, 217] on div at bounding box center [30, 216] width 20 height 20
click at [36, 187] on div at bounding box center [30, 189] width 20 height 20
click at [31, 170] on div at bounding box center [30, 162] width 20 height 20
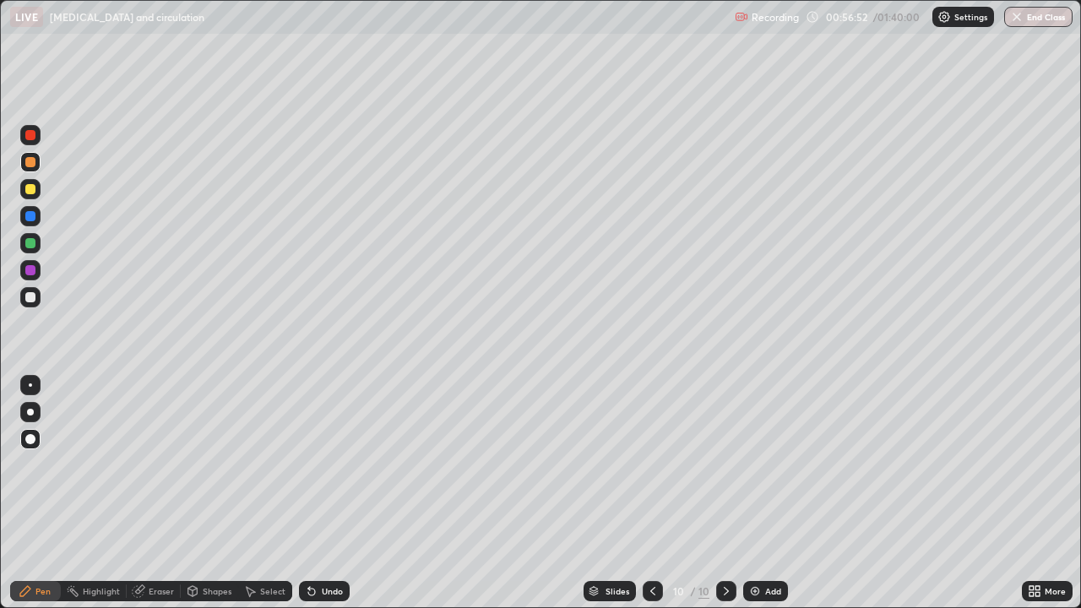
click at [37, 214] on div at bounding box center [30, 216] width 20 height 20
click at [30, 197] on div at bounding box center [30, 189] width 20 height 20
click at [31, 299] on div at bounding box center [30, 297] width 10 height 10
click at [769, 493] on div "Add" at bounding box center [773, 591] width 16 height 8
click at [218, 493] on div "Shapes" at bounding box center [217, 591] width 29 height 8
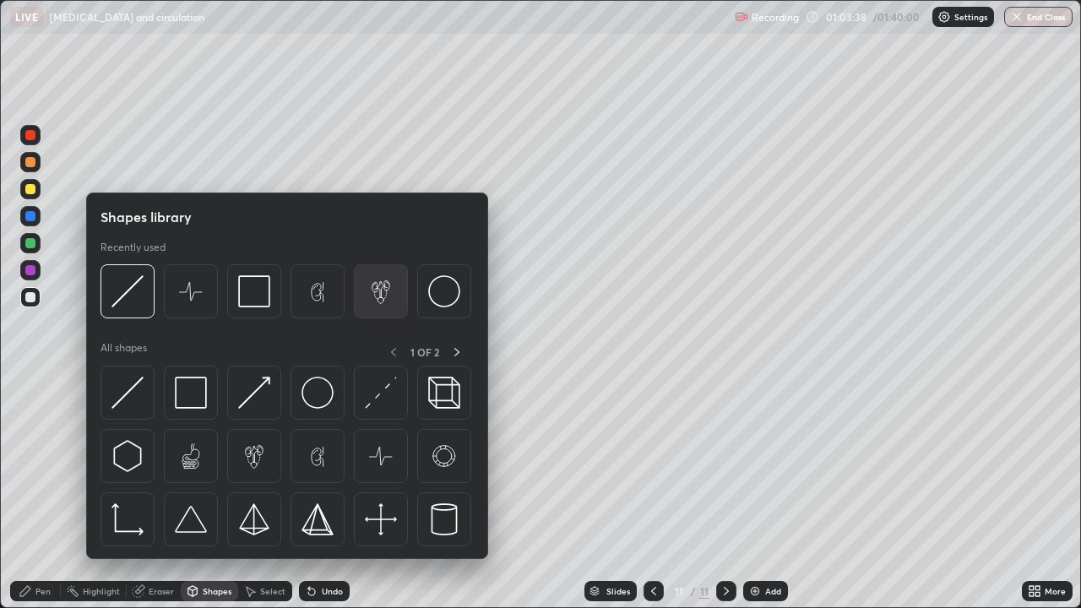
click at [376, 295] on img at bounding box center [381, 291] width 32 height 32
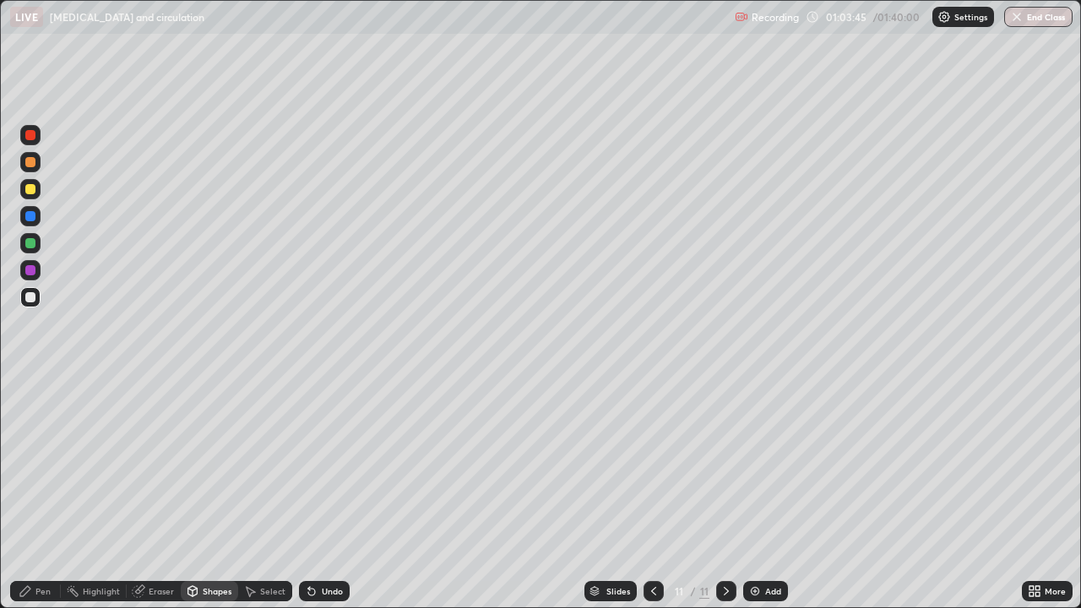
click at [31, 139] on div at bounding box center [30, 135] width 10 height 10
click at [36, 493] on div "Pen" at bounding box center [42, 591] width 15 height 8
click at [34, 217] on div at bounding box center [30, 216] width 10 height 10
click at [31, 135] on div at bounding box center [30, 135] width 10 height 10
click at [29, 220] on div at bounding box center [30, 216] width 10 height 10
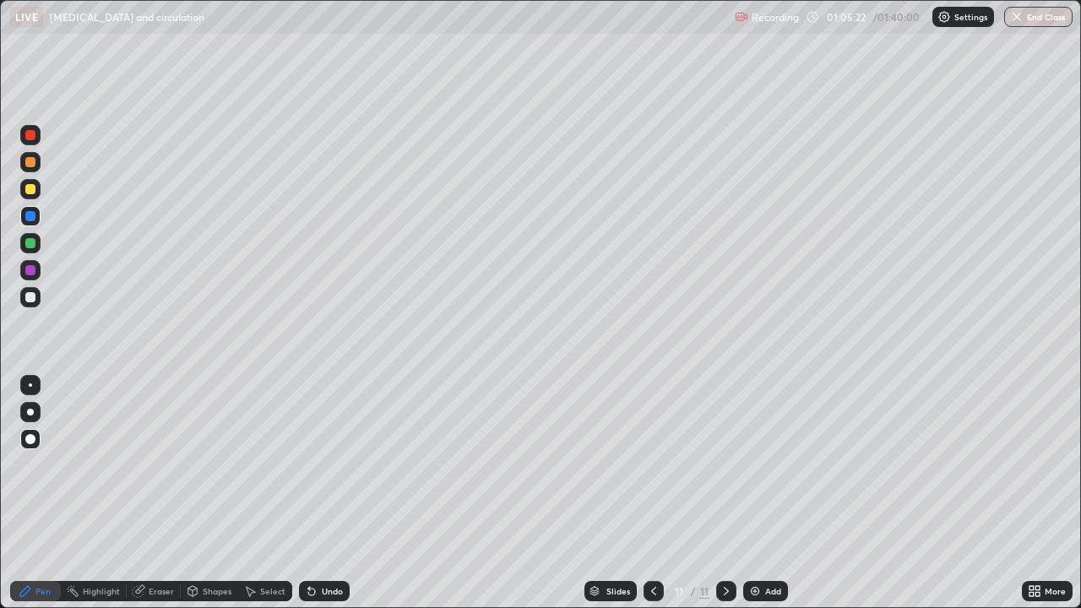
click at [34, 160] on div at bounding box center [30, 162] width 10 height 10
click at [33, 214] on div at bounding box center [30, 216] width 10 height 10
click at [30, 220] on div at bounding box center [30, 216] width 10 height 10
click at [30, 138] on div at bounding box center [30, 135] width 10 height 10
click at [33, 220] on div at bounding box center [30, 216] width 10 height 10
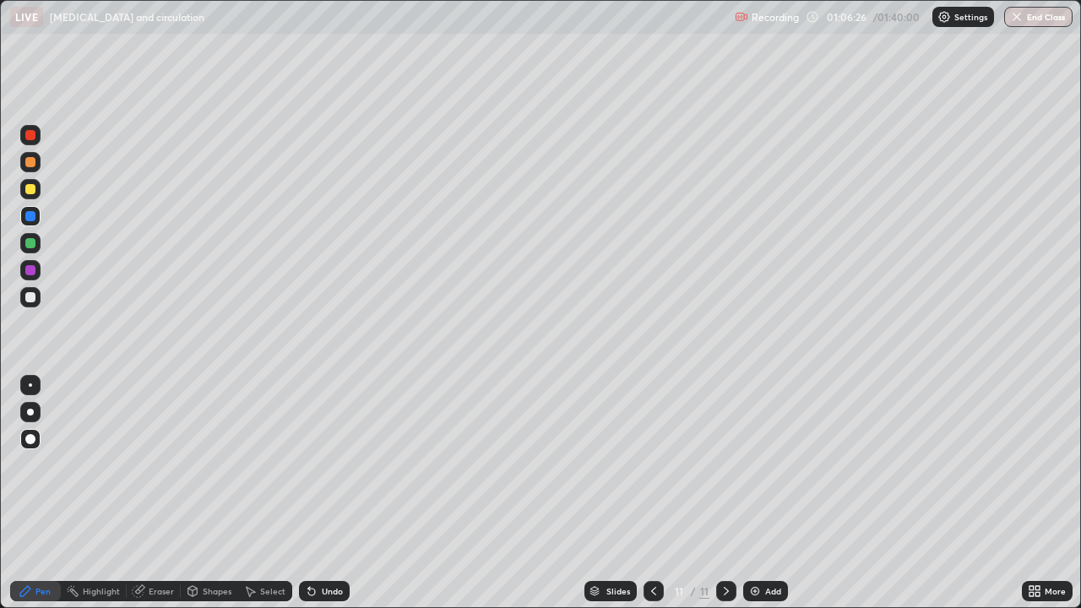
click at [34, 187] on div at bounding box center [30, 189] width 10 height 10
click at [32, 301] on div at bounding box center [30, 297] width 10 height 10
click at [34, 243] on div at bounding box center [30, 243] width 10 height 10
click at [32, 220] on div at bounding box center [30, 216] width 10 height 10
click at [772, 493] on div "Add" at bounding box center [773, 591] width 16 height 8
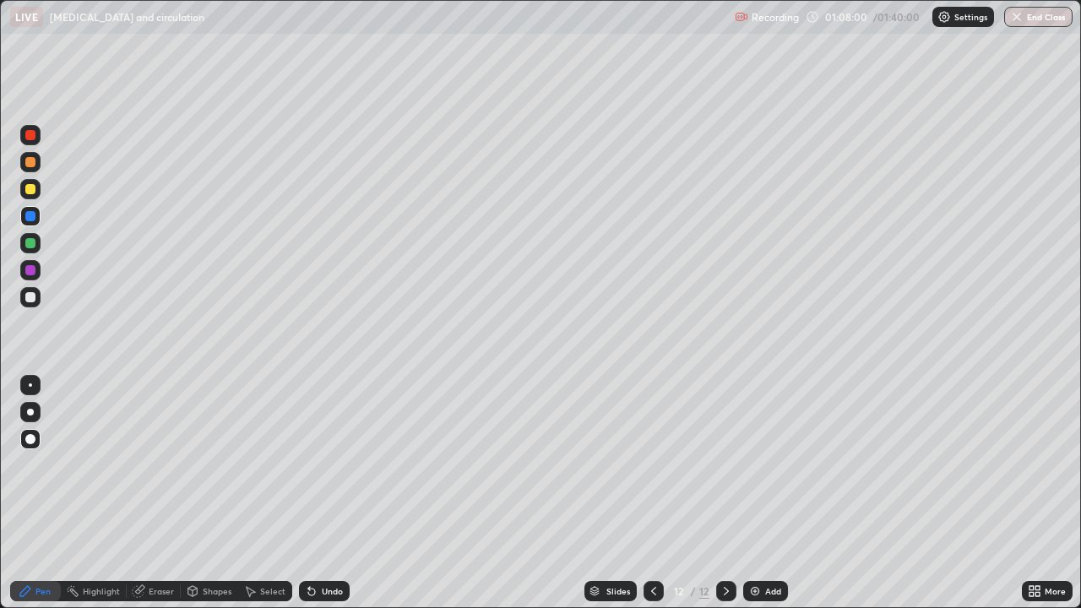
click at [31, 439] on div at bounding box center [30, 439] width 10 height 10
click at [34, 269] on div at bounding box center [30, 270] width 10 height 10
click at [31, 243] on div at bounding box center [30, 243] width 10 height 10
click at [220, 493] on div "Shapes" at bounding box center [217, 591] width 29 height 8
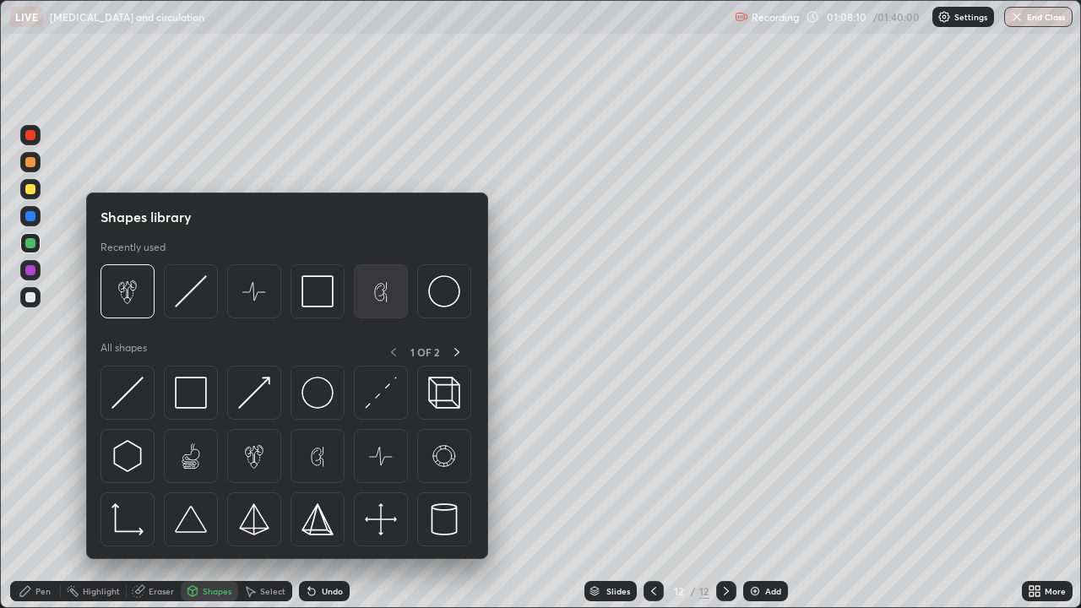
click at [380, 300] on img at bounding box center [381, 291] width 32 height 32
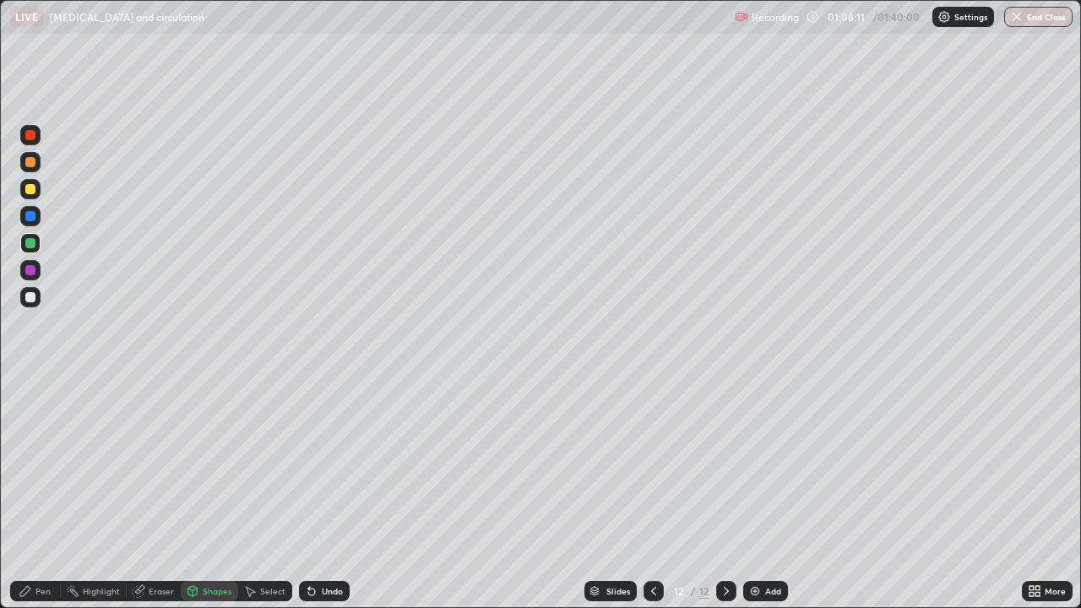
click at [32, 192] on div at bounding box center [30, 189] width 10 height 10
click at [28, 297] on div at bounding box center [30, 297] width 10 height 10
click at [35, 493] on div "Pen" at bounding box center [42, 591] width 15 height 8
click at [335, 493] on div "Undo" at bounding box center [332, 591] width 21 height 8
click at [34, 214] on div at bounding box center [30, 216] width 10 height 10
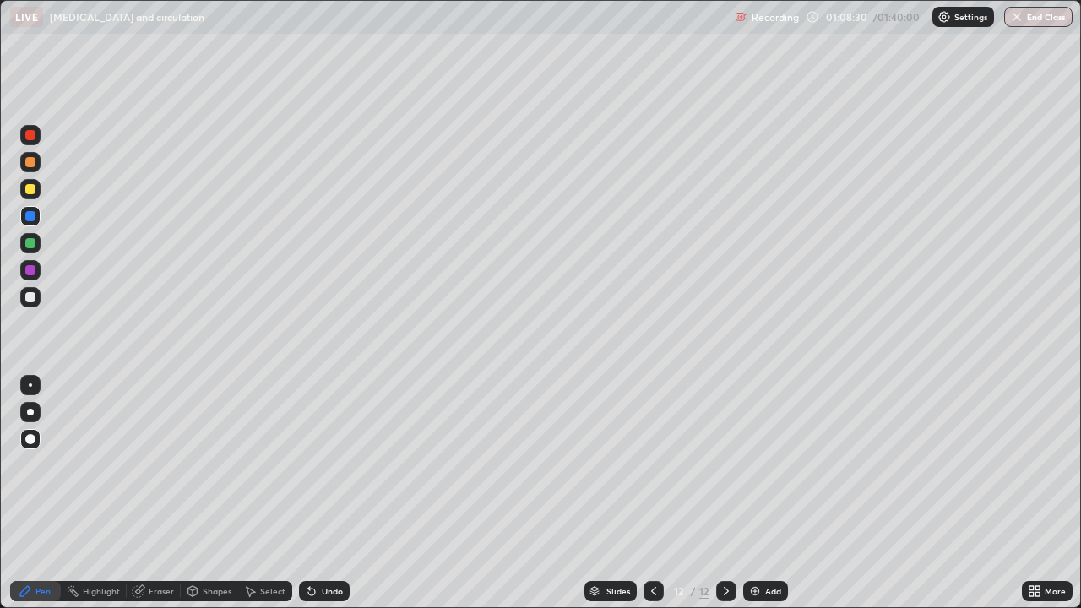
click at [31, 189] on div at bounding box center [30, 189] width 10 height 10
click at [51, 493] on div "Pen" at bounding box center [35, 591] width 51 height 20
click at [30, 298] on div at bounding box center [30, 297] width 10 height 10
click at [39, 190] on div at bounding box center [30, 189] width 20 height 20
click at [325, 493] on div "Undo" at bounding box center [332, 591] width 21 height 8
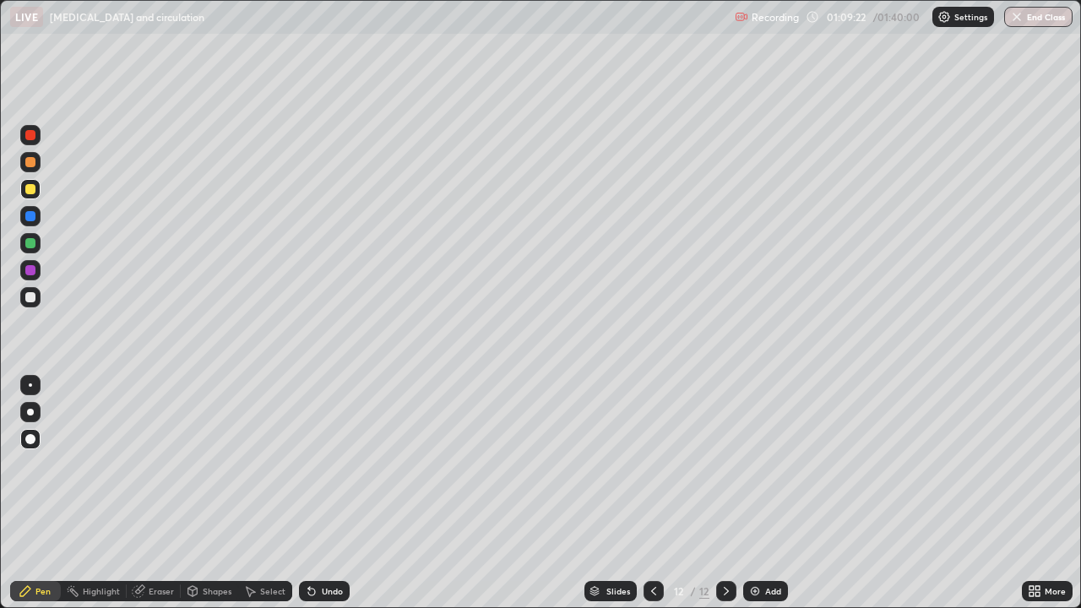
click at [335, 493] on div "Undo" at bounding box center [332, 591] width 21 height 8
click at [333, 493] on div "Undo" at bounding box center [332, 591] width 21 height 8
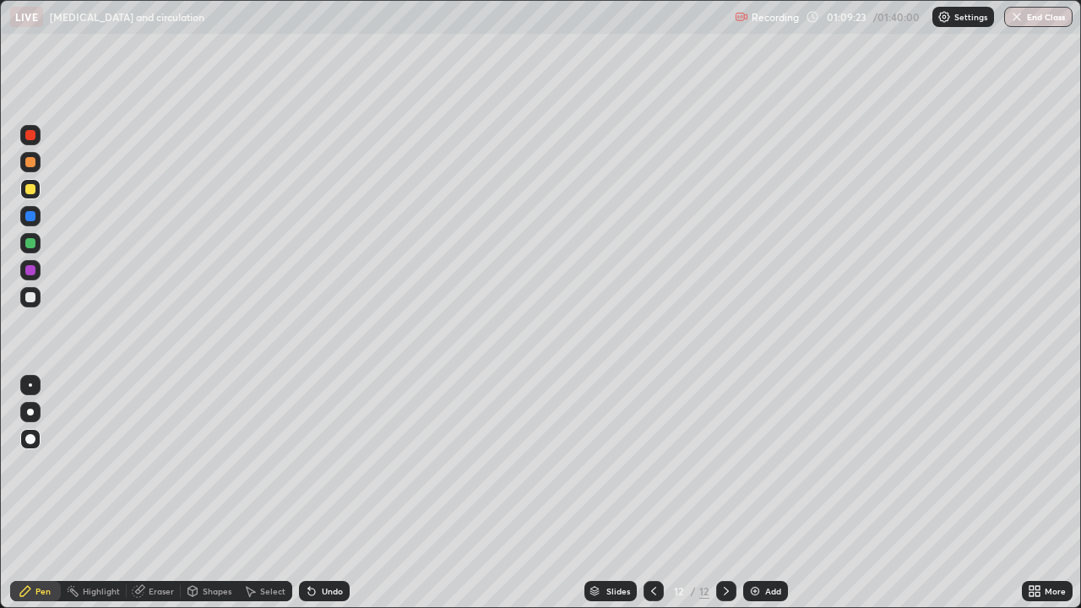
click at [333, 493] on div "Undo" at bounding box center [332, 591] width 21 height 8
click at [35, 241] on div at bounding box center [30, 243] width 10 height 10
click at [36, 134] on div at bounding box center [30, 135] width 20 height 20
click at [34, 217] on div at bounding box center [30, 216] width 10 height 10
click at [32, 245] on div at bounding box center [30, 243] width 10 height 10
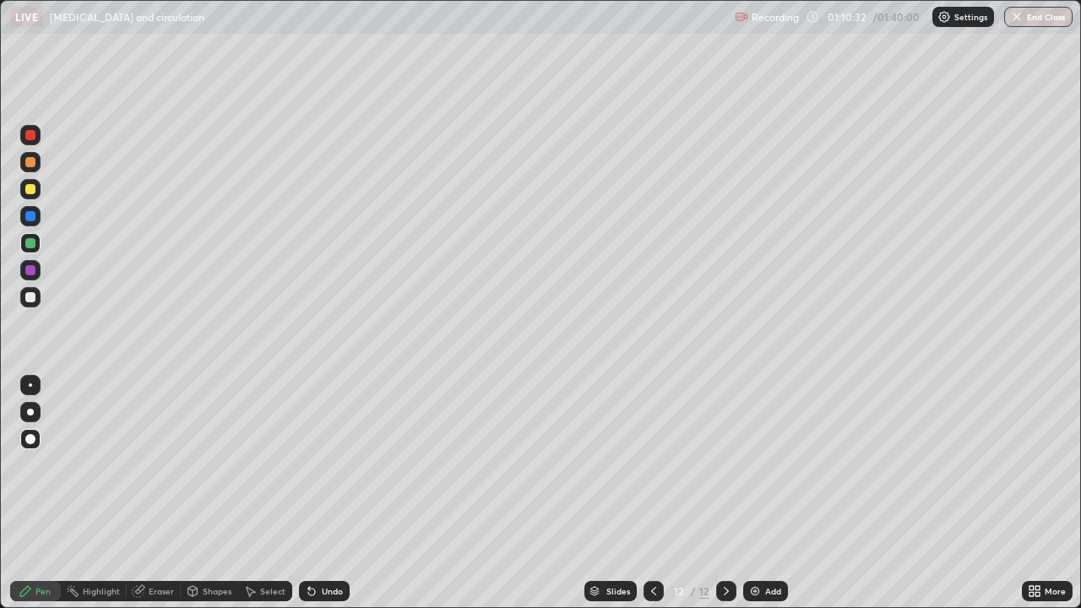
click at [31, 301] on div at bounding box center [30, 297] width 10 height 10
click at [33, 196] on div at bounding box center [30, 189] width 20 height 20
click at [326, 493] on div "Undo" at bounding box center [332, 591] width 21 height 8
click at [36, 298] on div at bounding box center [30, 297] width 20 height 20
click at [30, 410] on div at bounding box center [30, 412] width 7 height 7
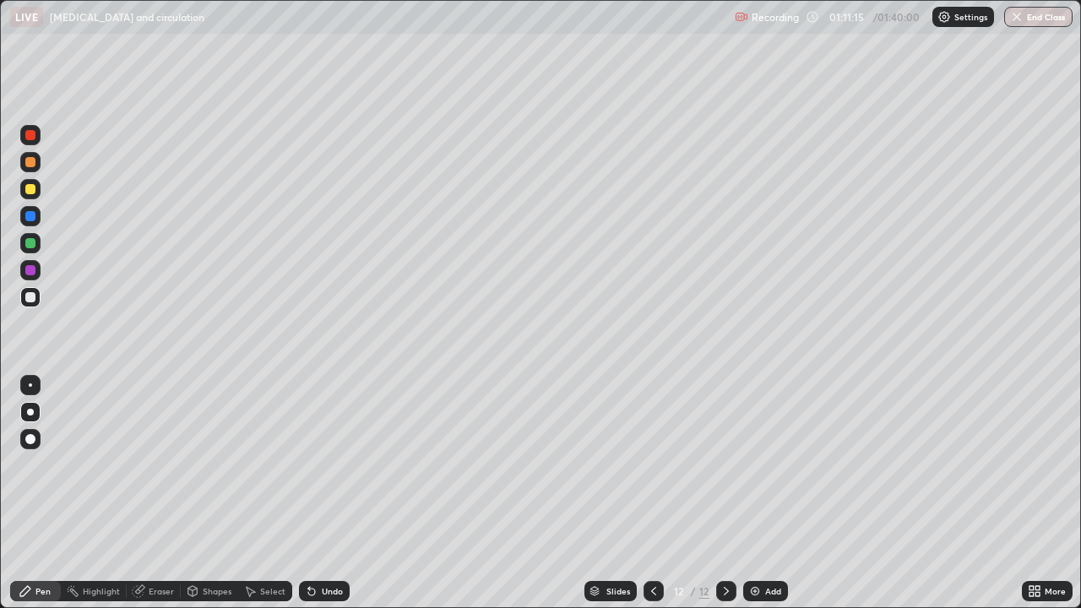
click at [32, 437] on div at bounding box center [30, 439] width 10 height 10
click at [34, 277] on div at bounding box center [30, 270] width 20 height 20
click at [772, 493] on div "Add" at bounding box center [773, 591] width 16 height 8
click at [38, 165] on div at bounding box center [30, 162] width 20 height 20
click at [206, 493] on div "Shapes" at bounding box center [217, 591] width 29 height 8
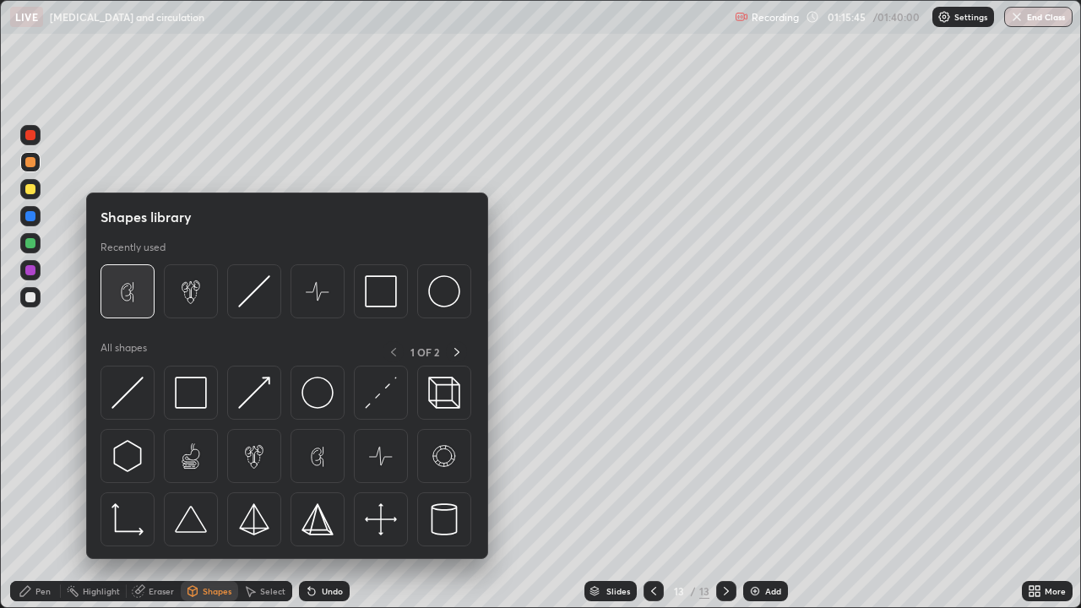
click at [130, 301] on img at bounding box center [127, 291] width 32 height 32
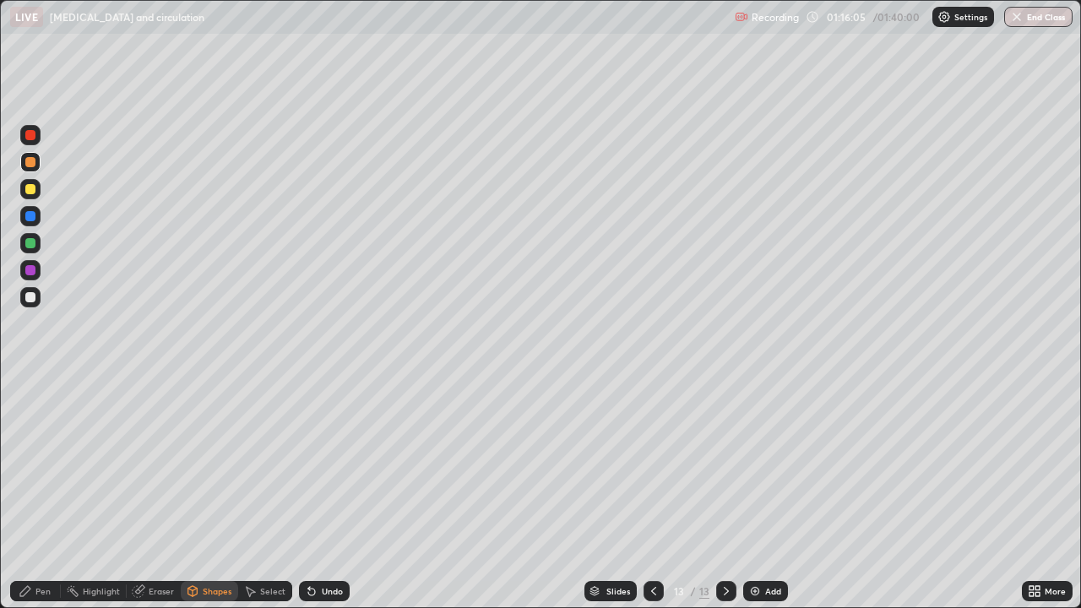
click at [26, 241] on div at bounding box center [30, 243] width 10 height 10
click at [42, 493] on div "Pen" at bounding box center [42, 591] width 15 height 8
click at [32, 301] on div at bounding box center [30, 297] width 10 height 10
click at [30, 268] on div at bounding box center [30, 270] width 10 height 10
click at [30, 298] on div at bounding box center [30, 297] width 10 height 10
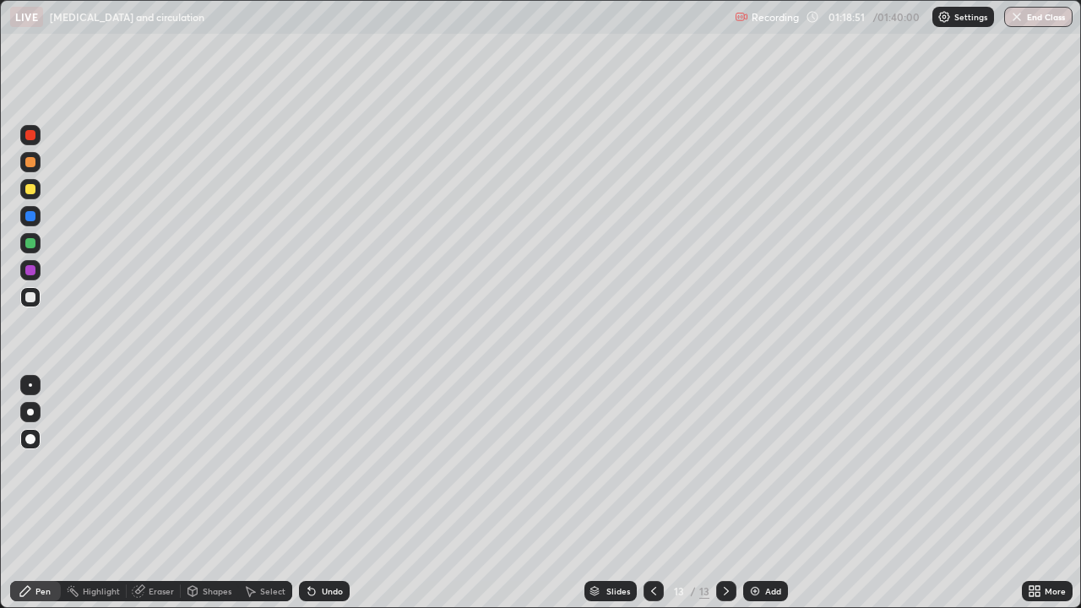
click at [327, 493] on div "Undo" at bounding box center [332, 591] width 21 height 8
click at [329, 493] on div "Undo" at bounding box center [332, 591] width 21 height 8
click at [326, 493] on div "Undo" at bounding box center [332, 591] width 21 height 8
click at [324, 493] on div "Undo" at bounding box center [332, 591] width 21 height 8
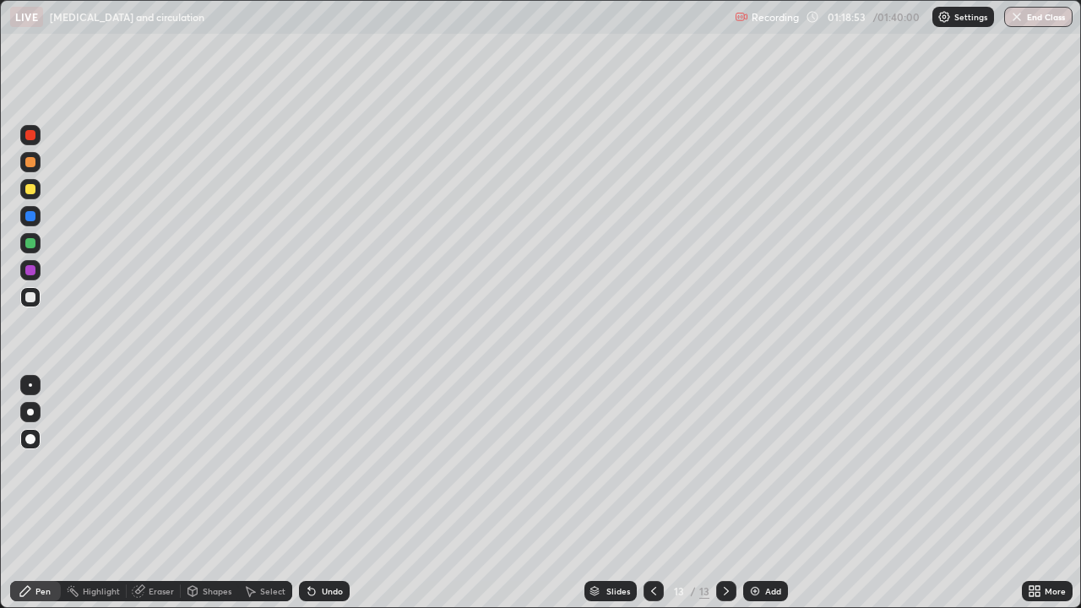
click at [327, 493] on div "Undo" at bounding box center [324, 591] width 51 height 20
click at [328, 493] on div "Undo" at bounding box center [324, 591] width 51 height 20
click at [328, 493] on div "Undo" at bounding box center [332, 591] width 21 height 8
click at [322, 493] on div "Undo" at bounding box center [332, 591] width 21 height 8
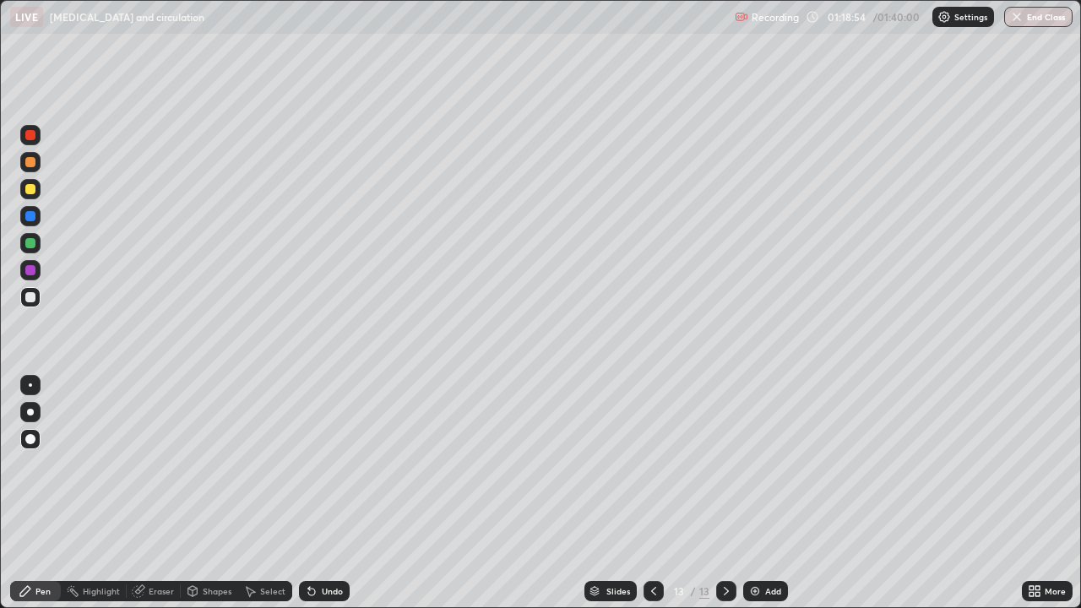
click at [324, 493] on div "Undo" at bounding box center [332, 591] width 21 height 8
click at [329, 493] on div "Undo" at bounding box center [332, 591] width 21 height 8
click at [335, 493] on div "Undo" at bounding box center [332, 591] width 21 height 8
click at [30, 217] on div at bounding box center [30, 216] width 10 height 10
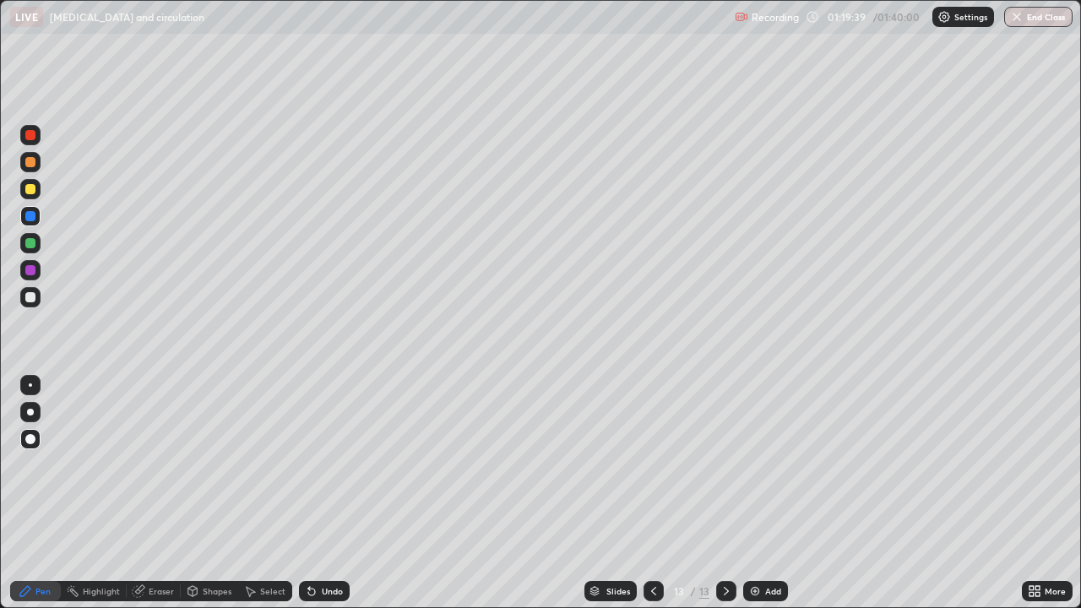
click at [35, 293] on div at bounding box center [30, 297] width 20 height 20
click at [339, 493] on div "Undo" at bounding box center [324, 591] width 51 height 20
click at [31, 270] on div at bounding box center [30, 270] width 10 height 10
click at [30, 214] on div at bounding box center [30, 216] width 10 height 10
click at [339, 493] on div "Undo" at bounding box center [324, 591] width 51 height 20
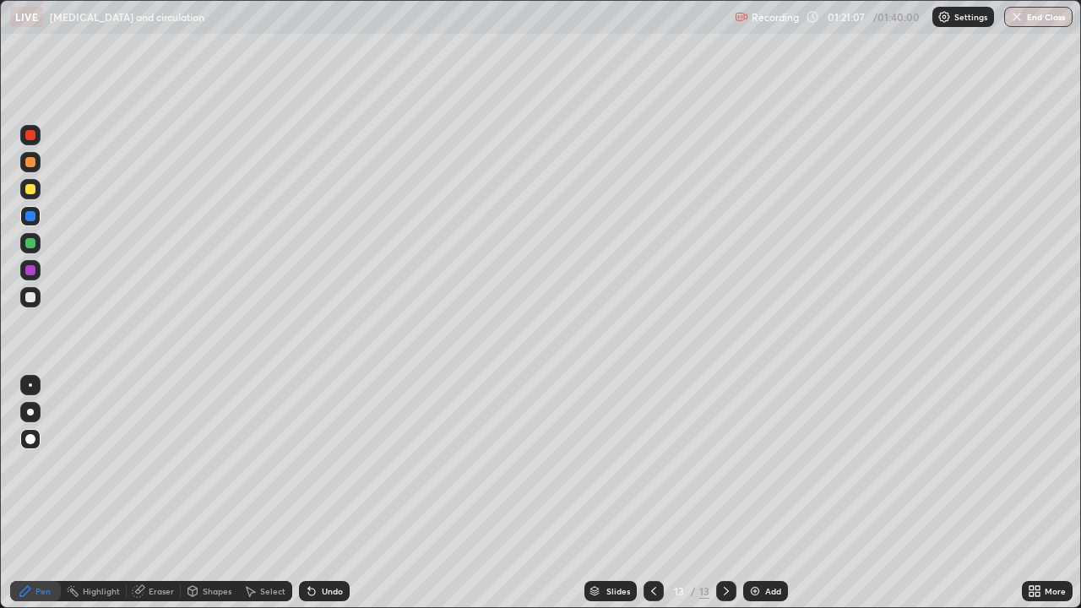
click at [345, 493] on div "Undo" at bounding box center [324, 591] width 51 height 20
click at [329, 493] on div "Undo" at bounding box center [332, 591] width 21 height 8
click at [33, 138] on div at bounding box center [30, 135] width 10 height 10
click at [31, 220] on div at bounding box center [30, 216] width 10 height 10
click at [32, 192] on div at bounding box center [30, 189] width 10 height 10
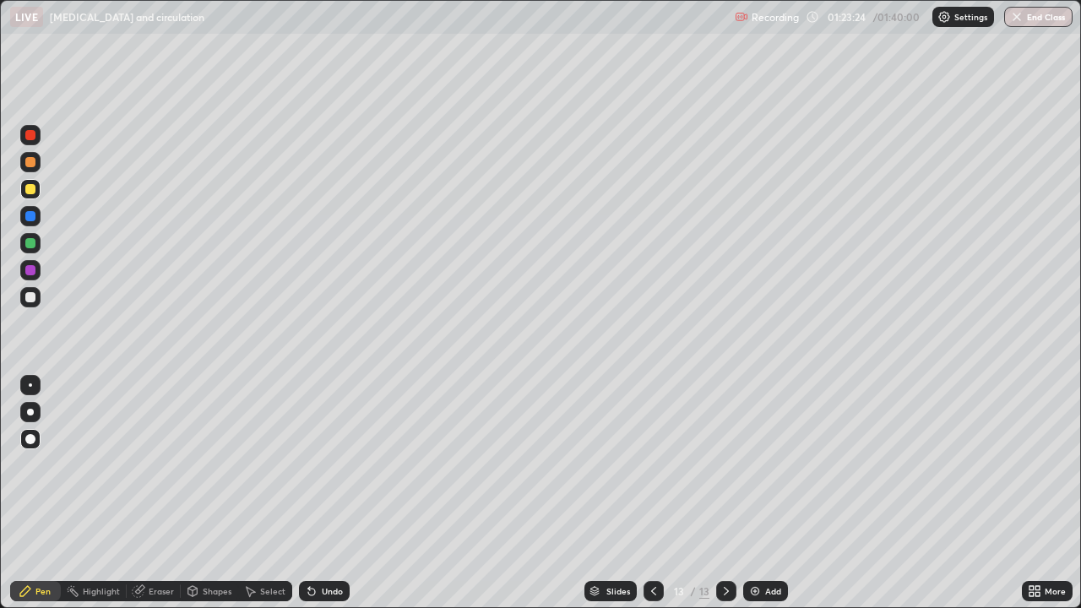
click at [38, 299] on div at bounding box center [30, 297] width 20 height 20
click at [760, 493] on div "Add" at bounding box center [765, 591] width 45 height 20
click at [35, 161] on div at bounding box center [30, 162] width 10 height 10
click at [30, 182] on div at bounding box center [30, 189] width 20 height 20
click at [31, 135] on div at bounding box center [30, 135] width 10 height 10
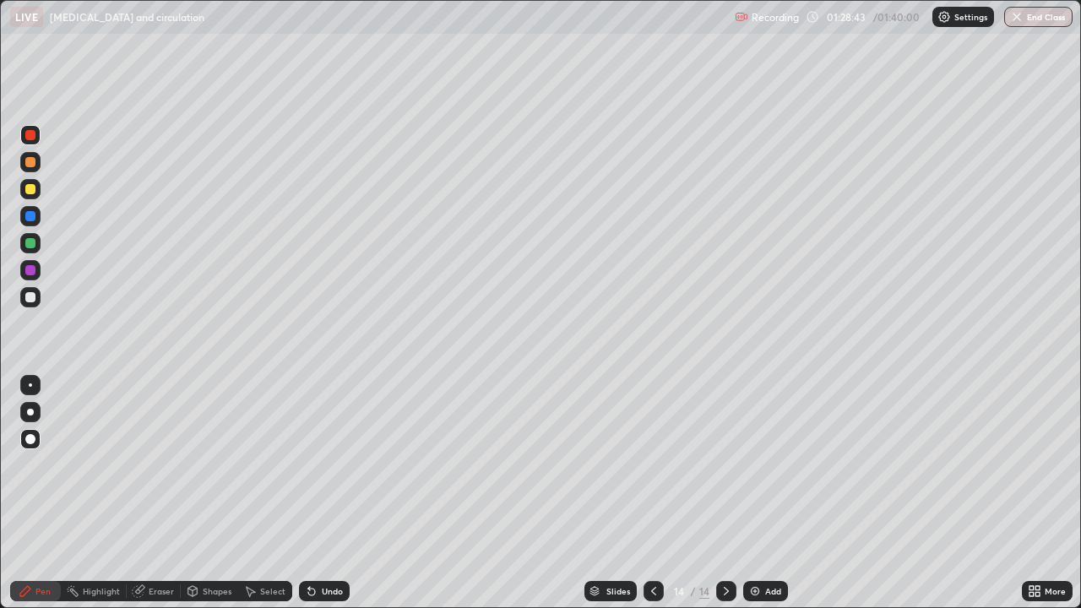
click at [323, 493] on div "Undo" at bounding box center [332, 591] width 21 height 8
click at [327, 493] on div "Undo" at bounding box center [332, 591] width 21 height 8
click at [318, 493] on div "Undo" at bounding box center [324, 591] width 51 height 20
click at [328, 493] on div "Undo" at bounding box center [332, 591] width 21 height 8
click at [325, 493] on div "Undo" at bounding box center [332, 591] width 21 height 8
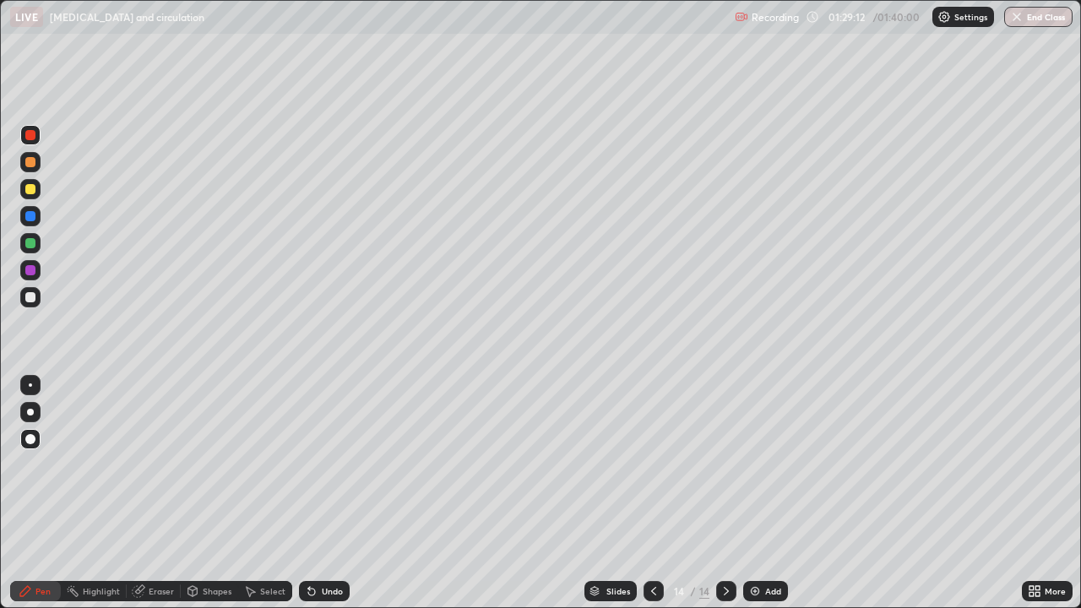
click at [336, 493] on div "Undo" at bounding box center [324, 591] width 51 height 20
click at [30, 188] on div at bounding box center [30, 189] width 10 height 10
click at [31, 299] on div at bounding box center [30, 297] width 10 height 10
click at [334, 493] on div "Undo" at bounding box center [324, 591] width 51 height 20
click at [333, 493] on div "Undo" at bounding box center [324, 591] width 51 height 20
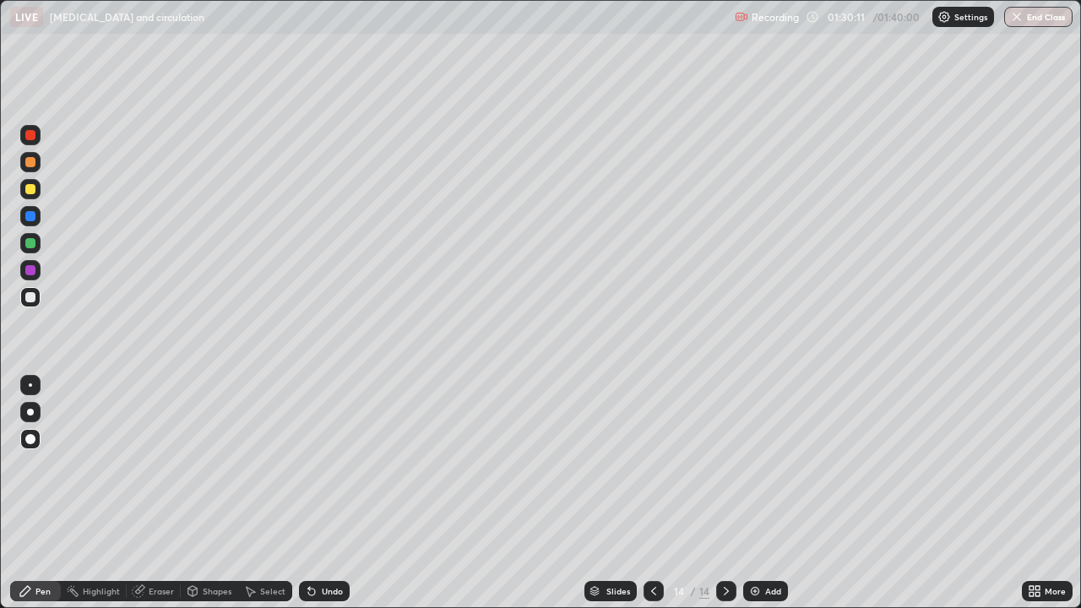
click at [327, 493] on div "Undo" at bounding box center [332, 591] width 21 height 8
click at [39, 242] on div at bounding box center [30, 243] width 20 height 20
click at [38, 300] on div at bounding box center [30, 297] width 20 height 20
click at [776, 493] on div "Add" at bounding box center [773, 591] width 16 height 8
click at [34, 189] on div at bounding box center [30, 189] width 10 height 10
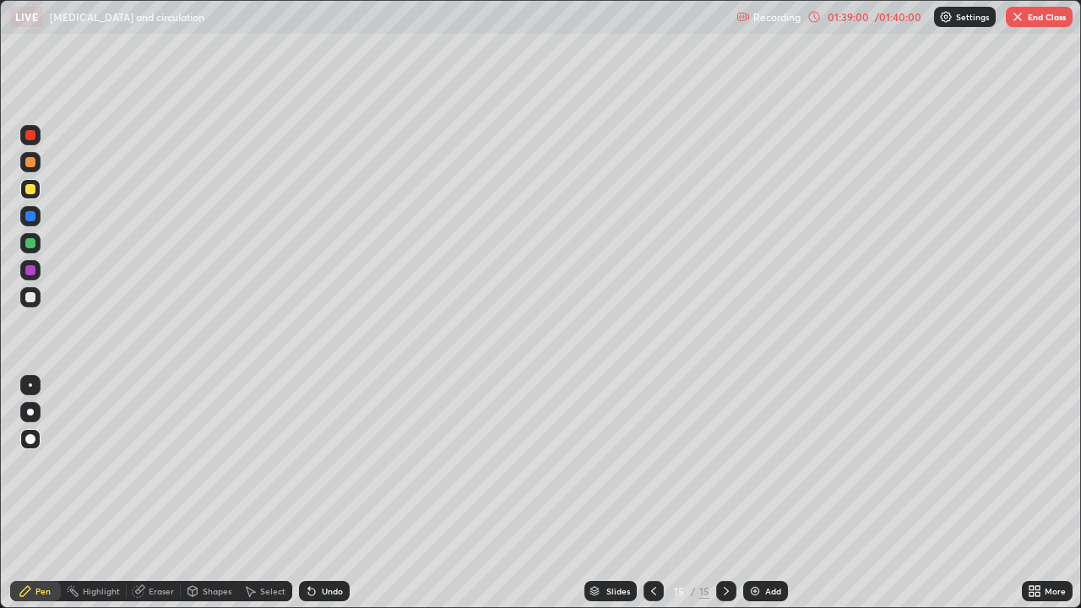
click at [1039, 19] on button "End Class" at bounding box center [1038, 17] width 67 height 20
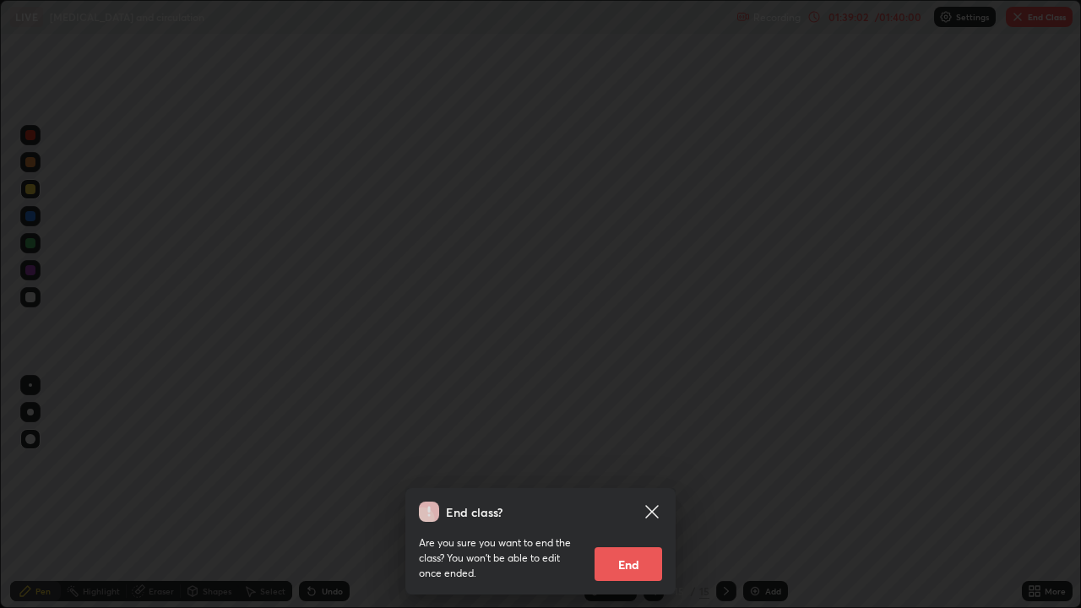
click at [629, 493] on button "End" at bounding box center [628, 564] width 68 height 34
